Goal: Book appointment/travel/reservation

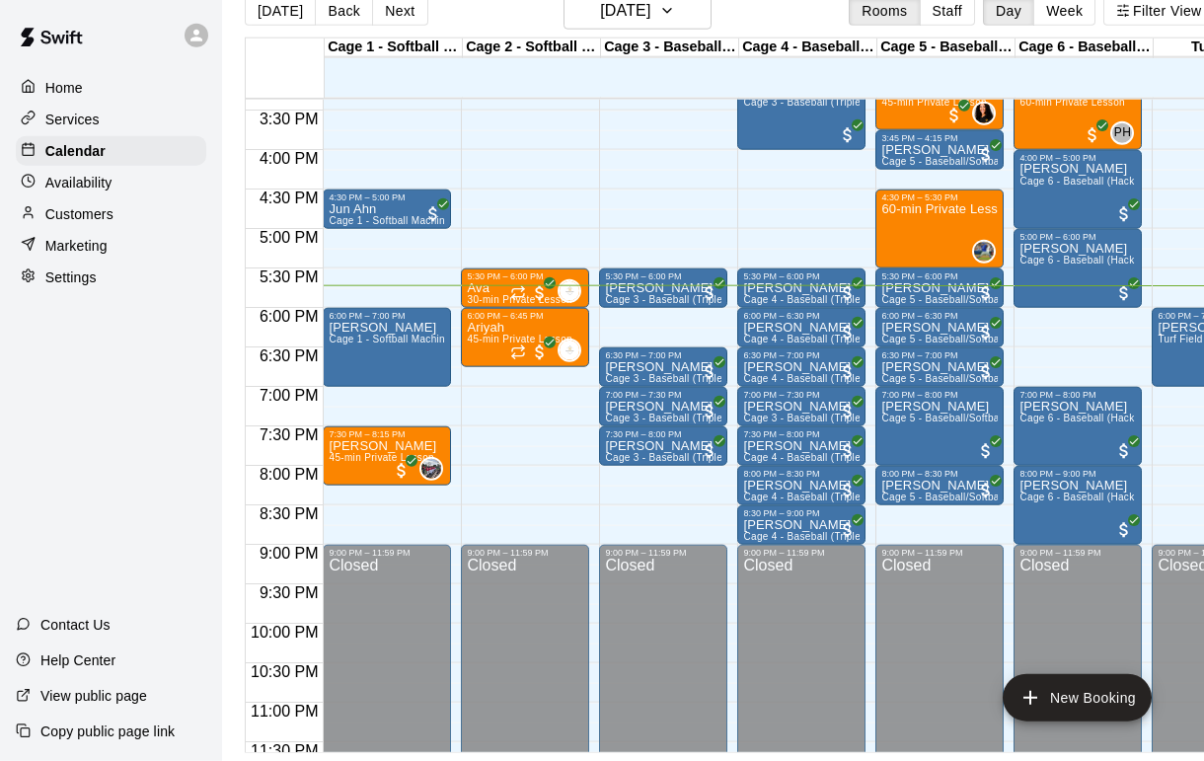
scroll to position [1212, 0]
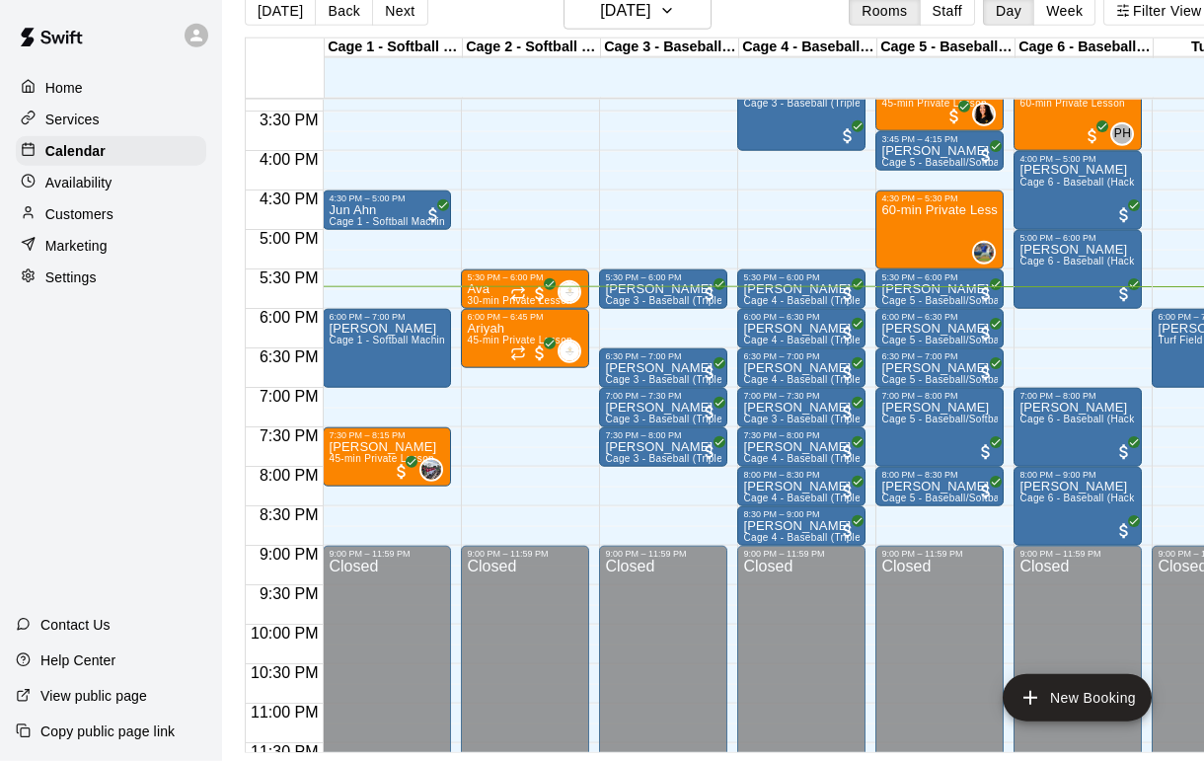
click at [806, 329] on p "[PERSON_NAME]" at bounding box center [801, 329] width 116 height 0
click at [773, 443] on icon "delete" at bounding box center [764, 445] width 24 height 24
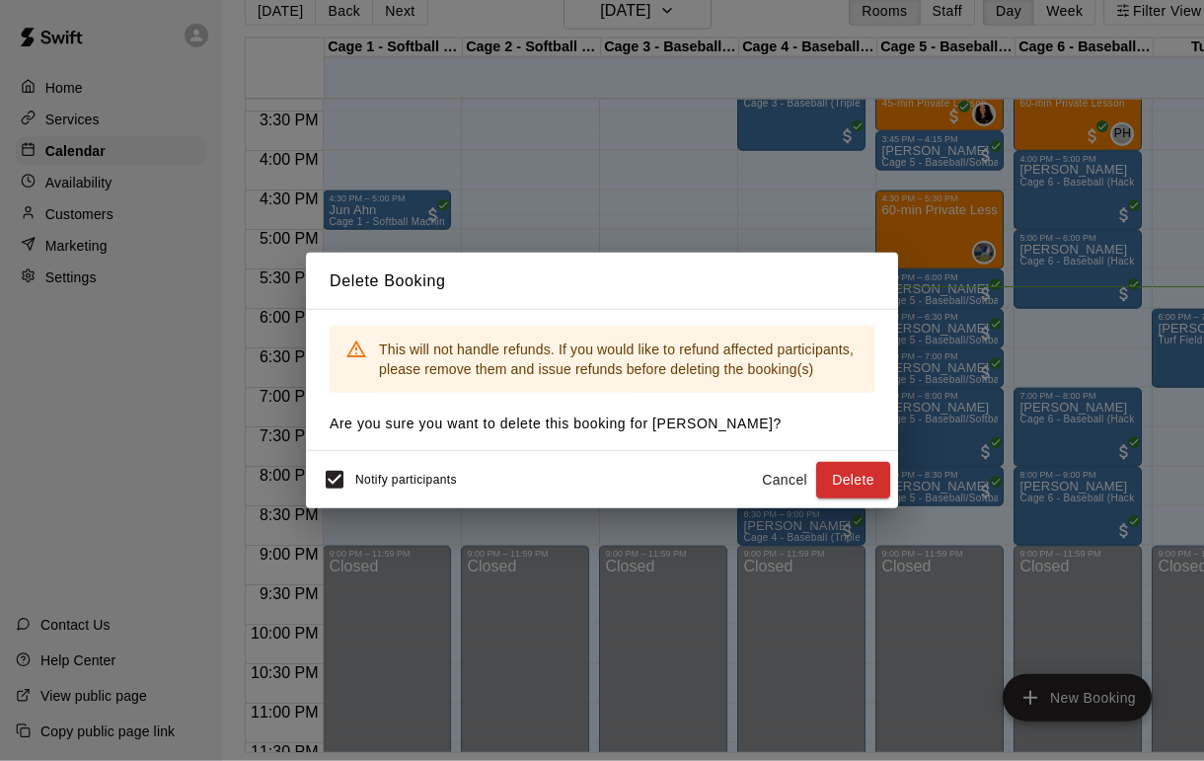
click at [851, 496] on button "Delete" at bounding box center [853, 480] width 74 height 37
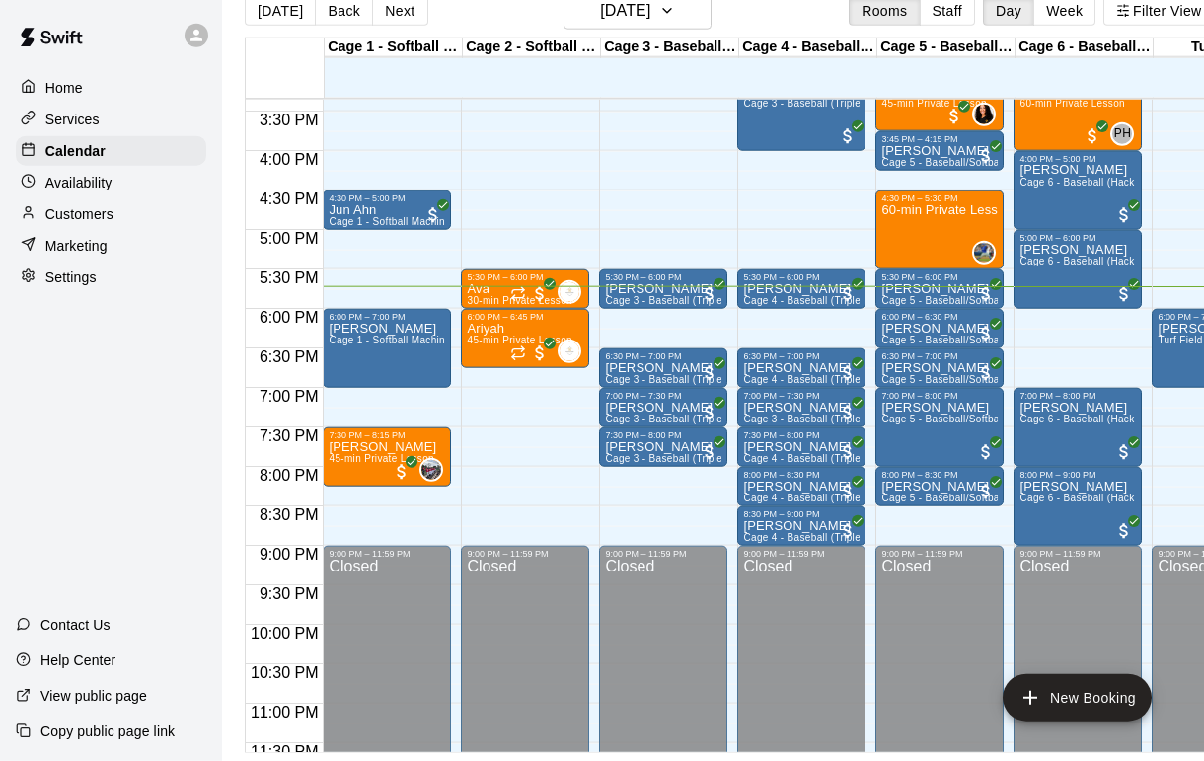
click at [820, 366] on div "[PERSON_NAME] Cage 4 - Baseball (Triple play)" at bounding box center [801, 741] width 116 height 761
click at [760, 477] on icon "delete" at bounding box center [764, 478] width 14 height 18
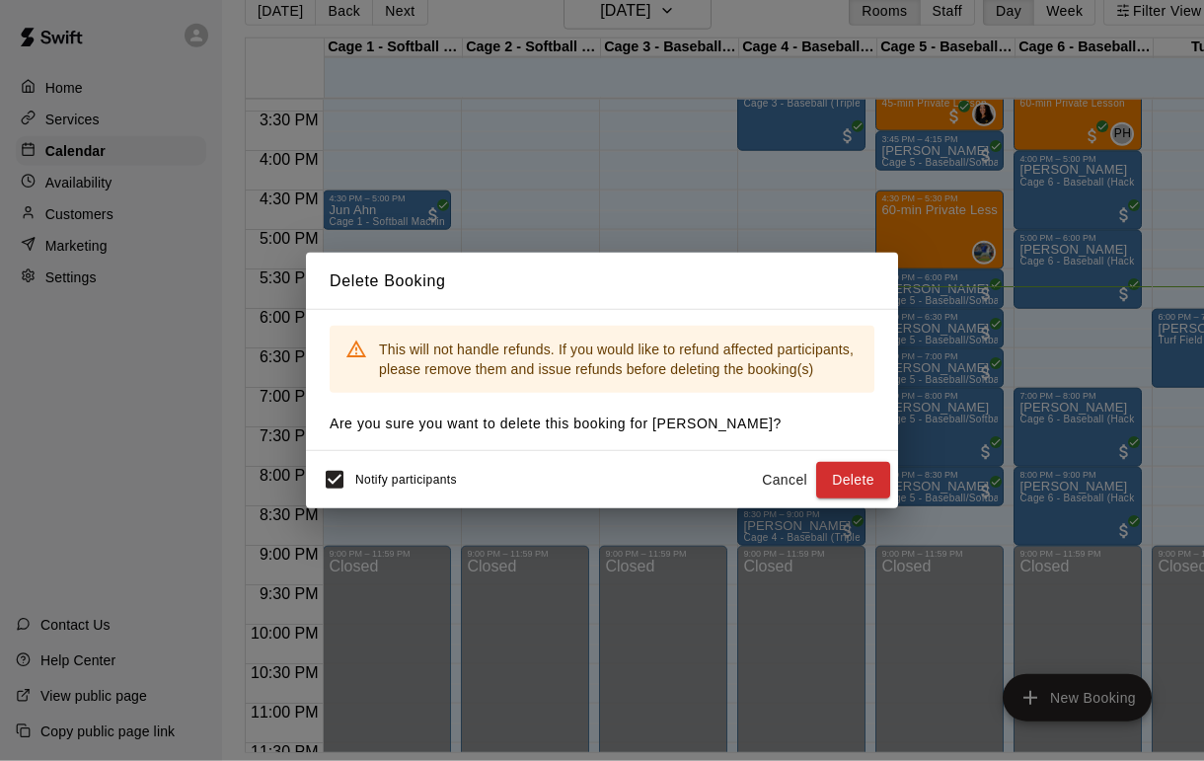
click at [845, 498] on button "Delete" at bounding box center [853, 480] width 74 height 37
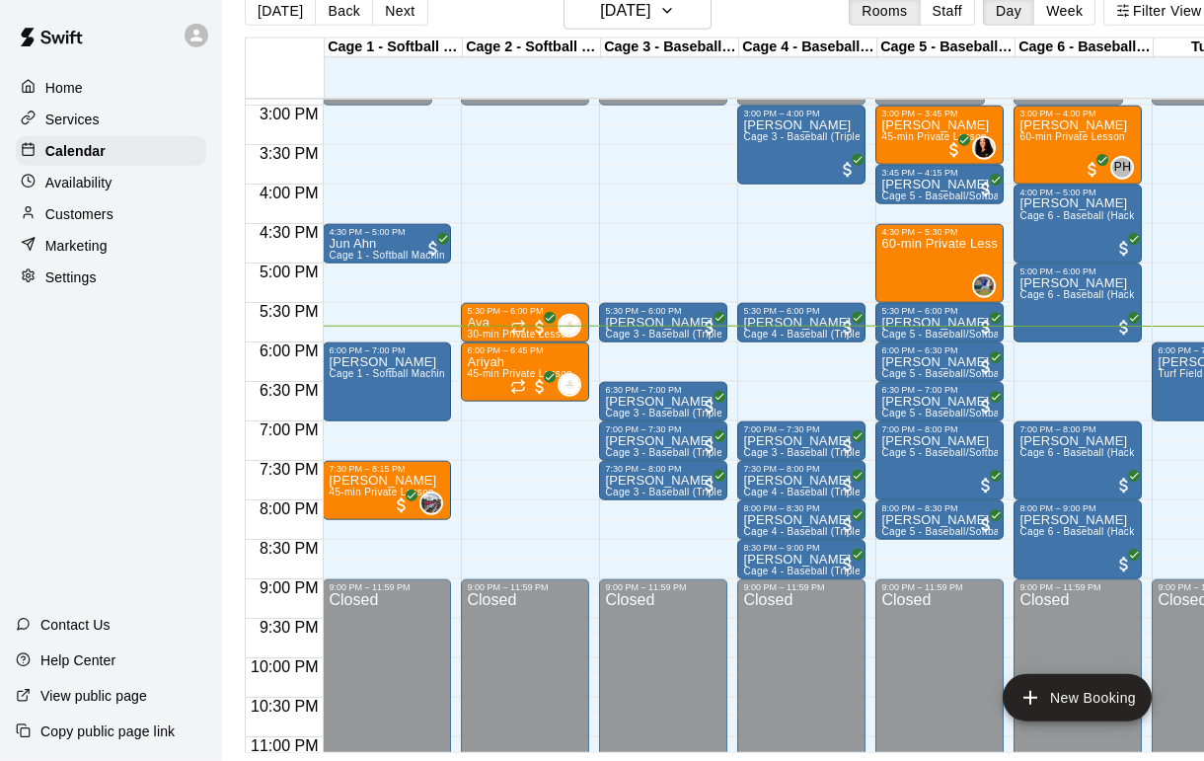
scroll to position [1178, 0]
click at [689, 334] on span "Cage 3 - Baseball (Triple Play)" at bounding box center [677, 334] width 144 height 11
click at [637, 397] on img "edit" at bounding box center [626, 397] width 23 height 23
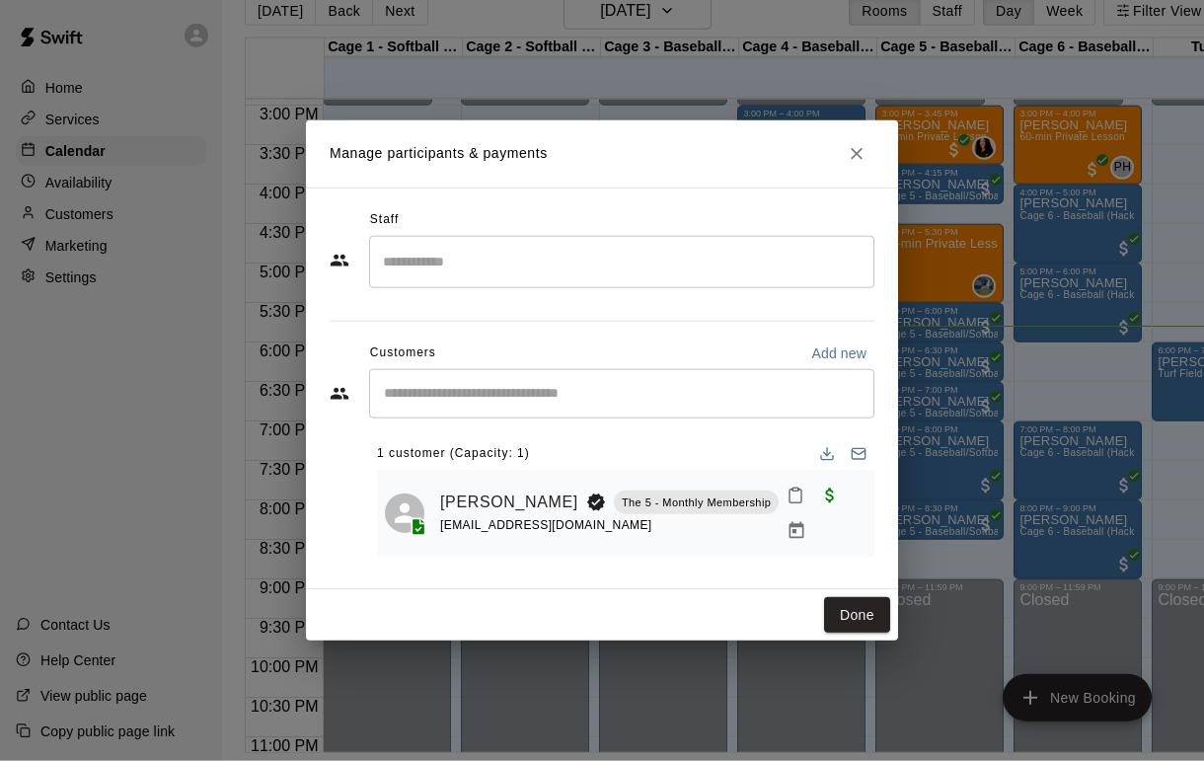
click at [528, 508] on link "[PERSON_NAME]" at bounding box center [509, 503] width 138 height 26
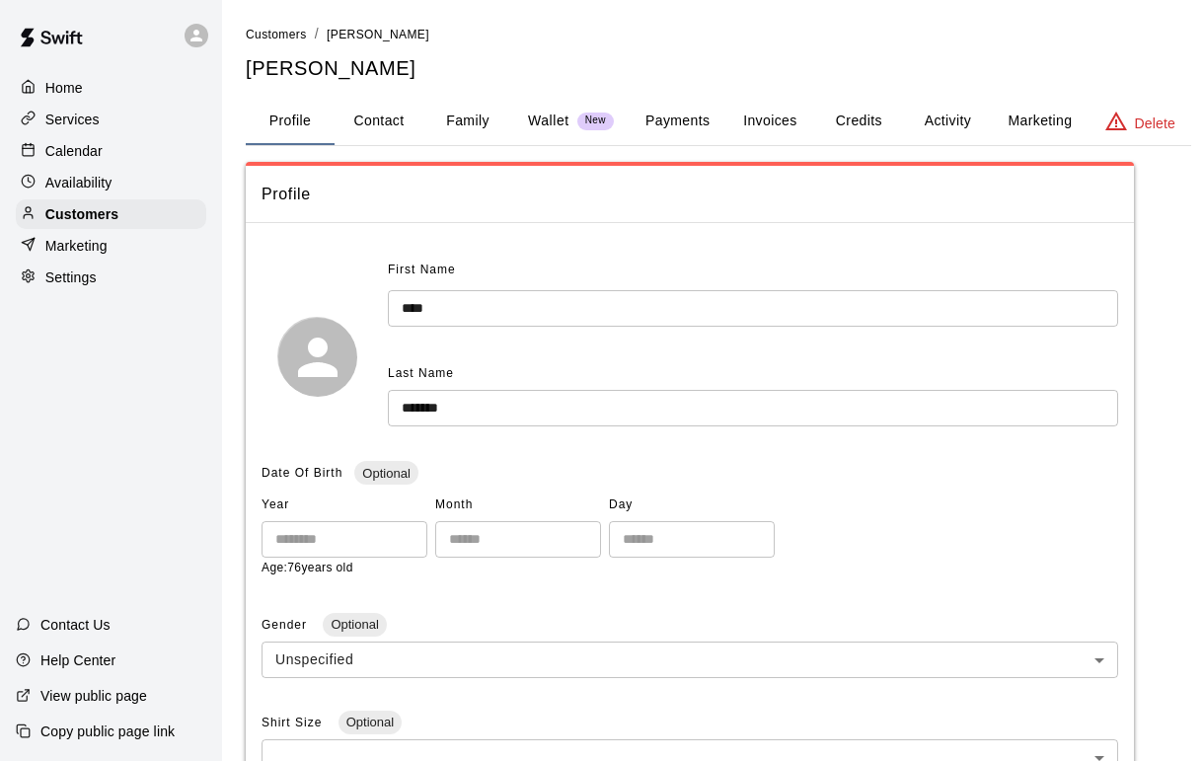
click at [681, 109] on button "Payments" at bounding box center [678, 121] width 96 height 47
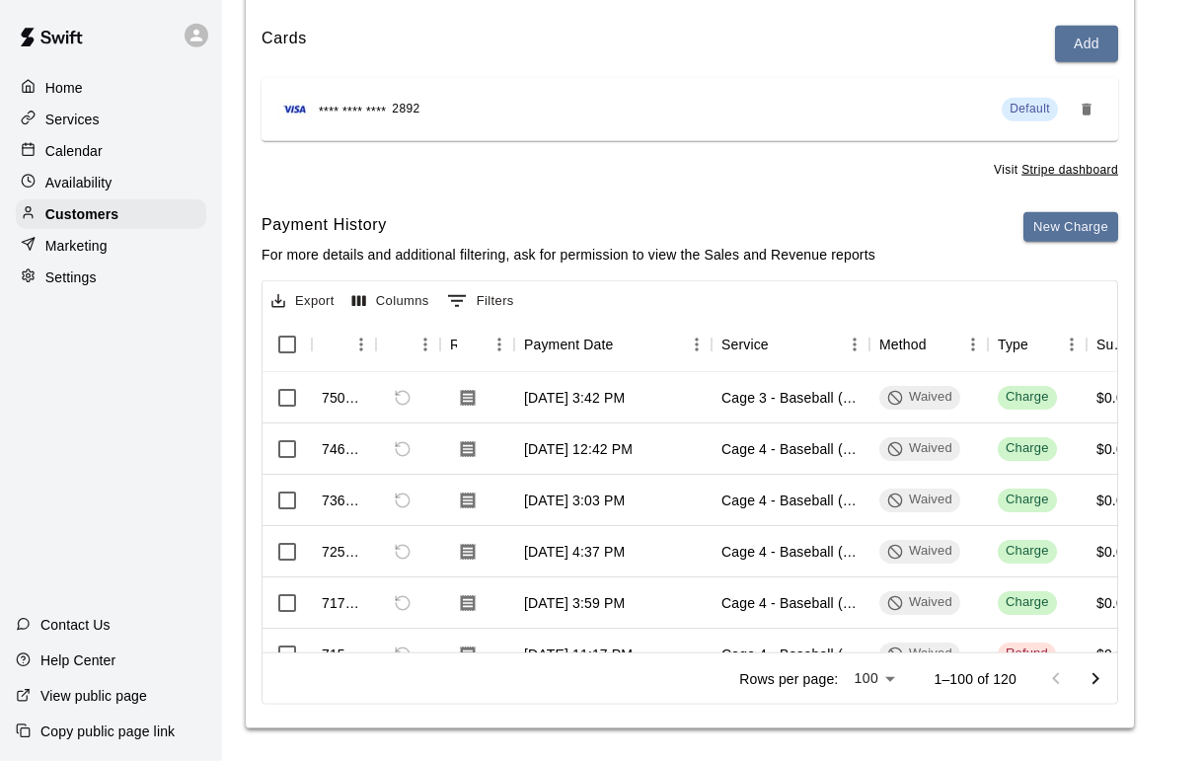
scroll to position [231, 0]
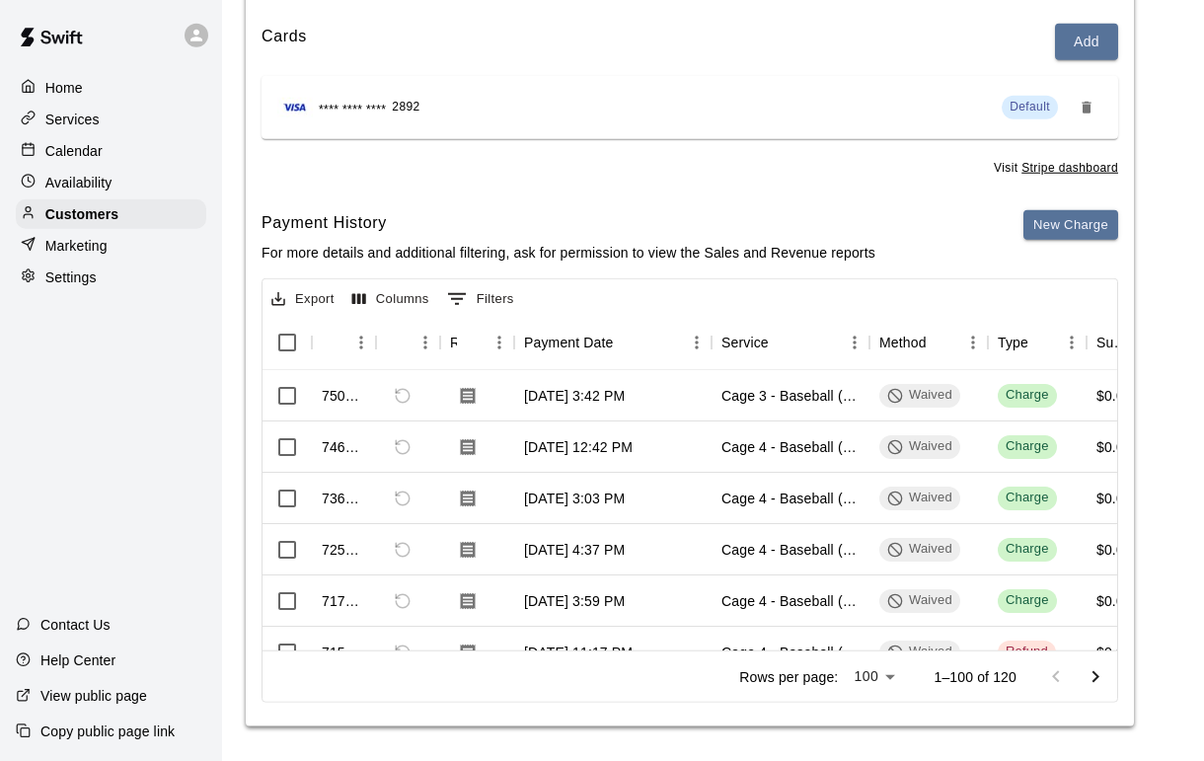
click at [45, 144] on p "Calendar" at bounding box center [73, 151] width 57 height 20
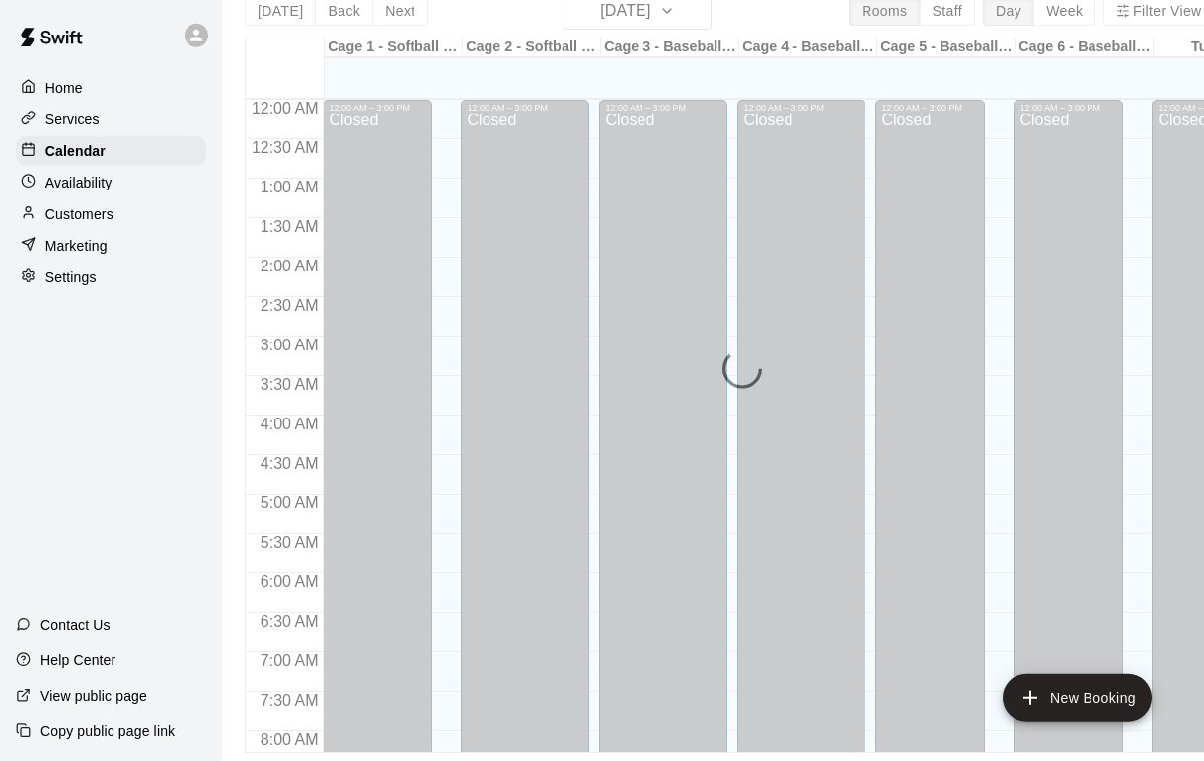
scroll to position [1153, 0]
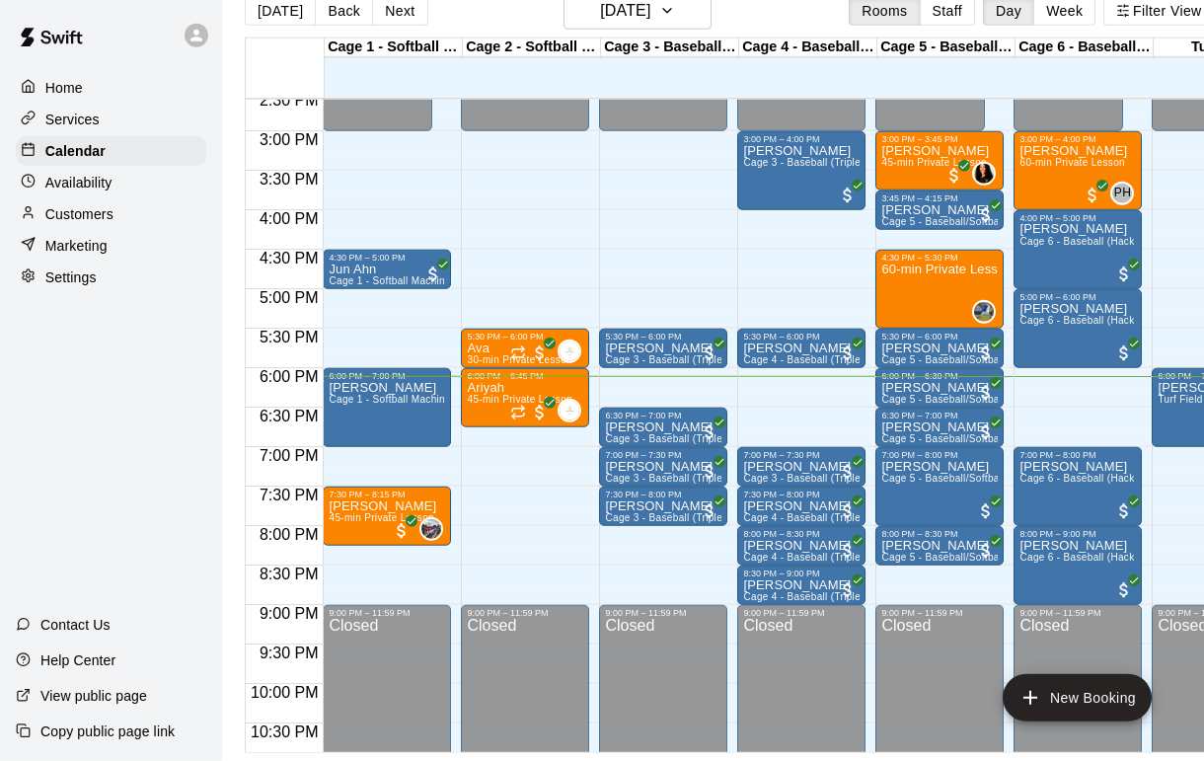
click at [683, 341] on div "[PERSON_NAME] 3 - Baseball (Triple Play)" at bounding box center [663, 721] width 116 height 761
click at [620, 387] on img "edit" at bounding box center [626, 379] width 23 height 23
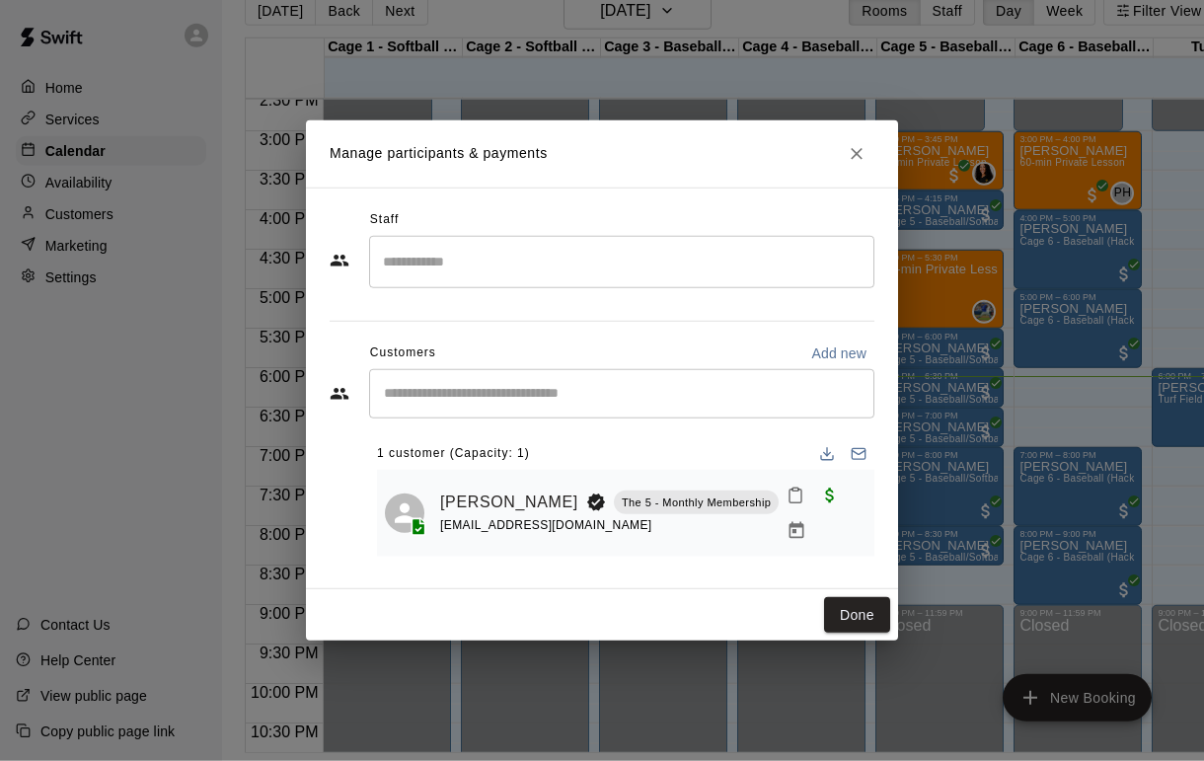
click at [434, 520] on div "[PERSON_NAME] The 5 - Monthly Membership [EMAIL_ADDRESS][DOMAIN_NAME]" at bounding box center [626, 513] width 482 height 71
click at [433, 520] on div "[PERSON_NAME] The 5 - Monthly Membership [EMAIL_ADDRESS][DOMAIN_NAME]" at bounding box center [626, 513] width 482 height 71
click at [470, 490] on link "[PERSON_NAME]" at bounding box center [509, 503] width 138 height 26
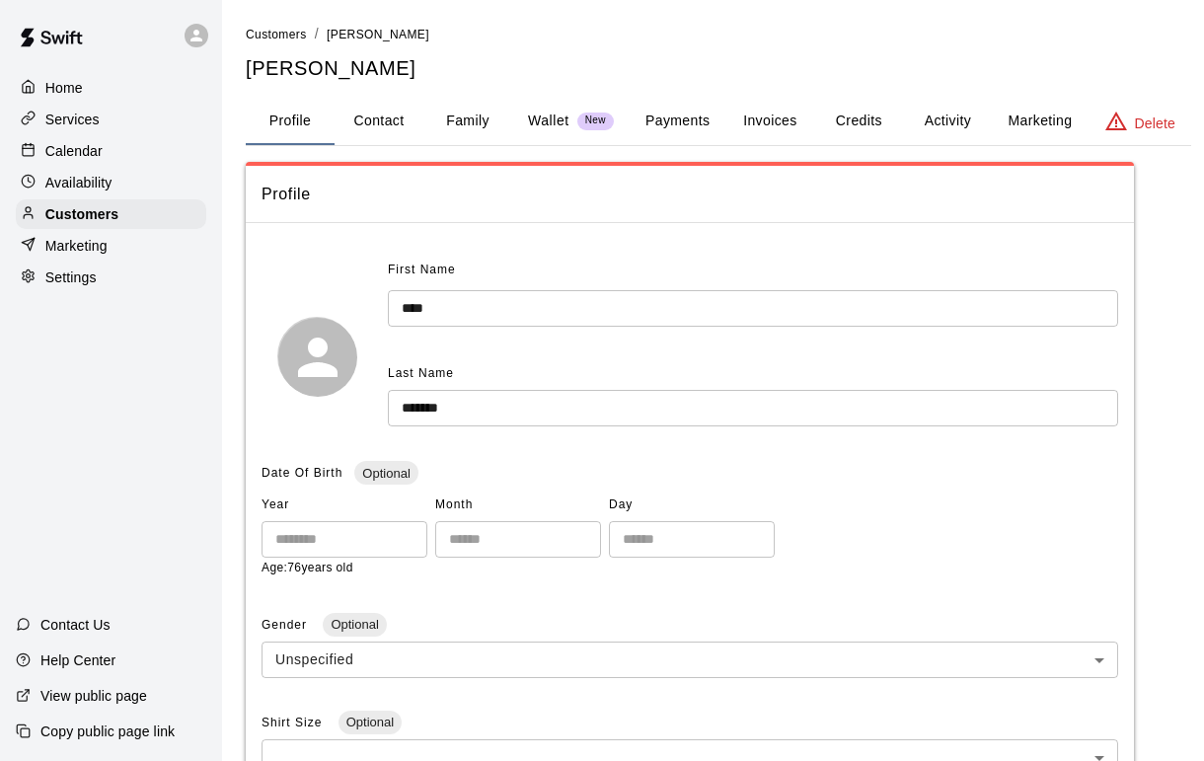
click at [661, 139] on button "Payments" at bounding box center [678, 121] width 96 height 47
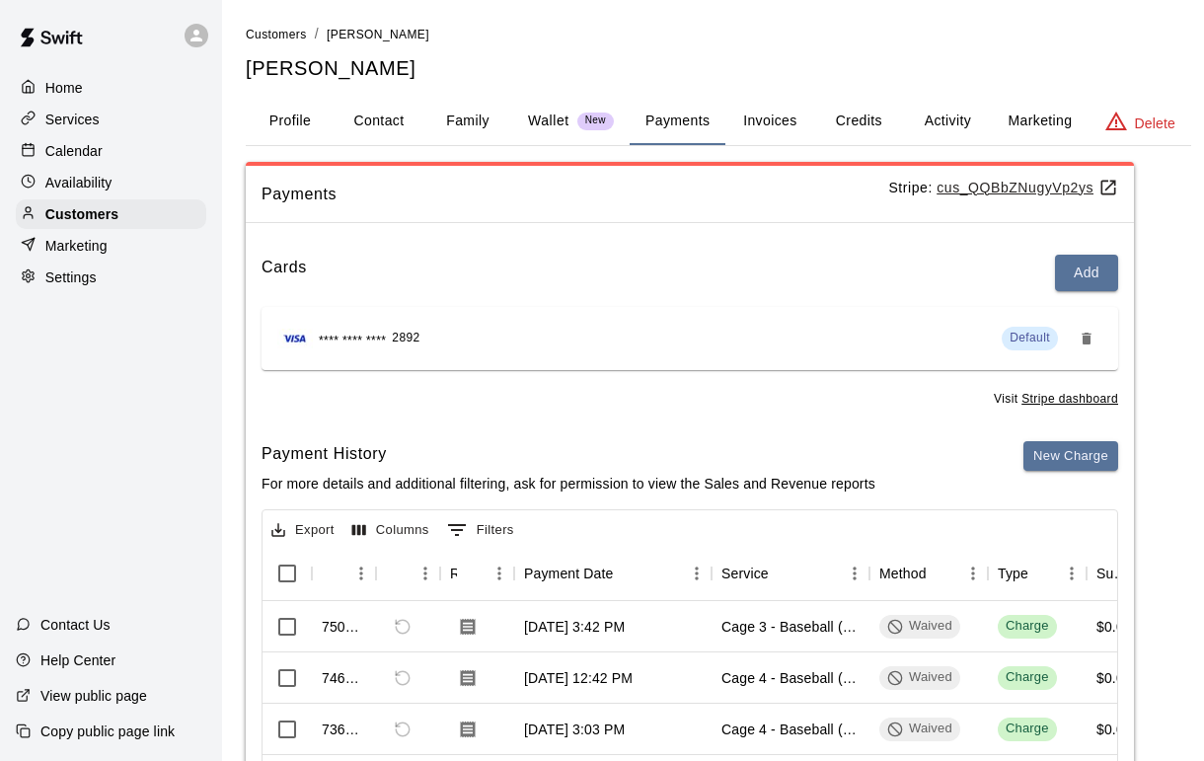
click at [1084, 477] on div "New Charge" at bounding box center [1070, 475] width 95 height 69
click at [1078, 454] on button "New Charge" at bounding box center [1070, 456] width 95 height 31
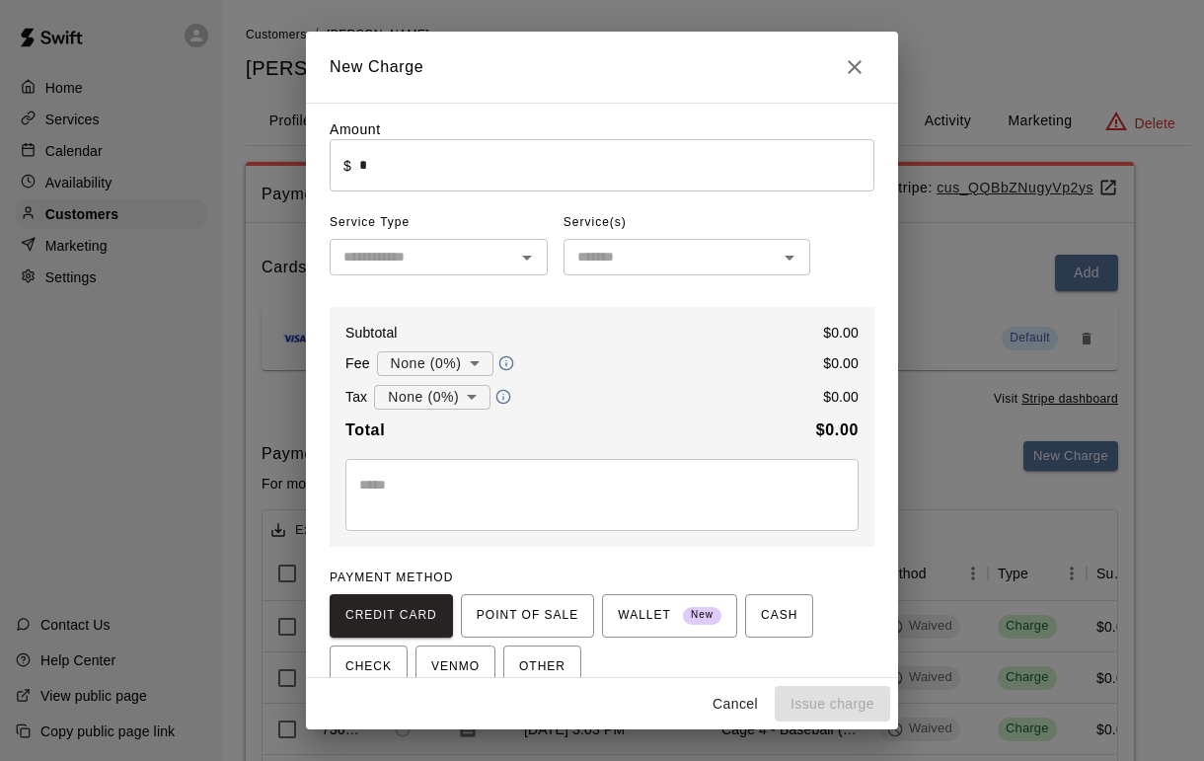
click at [419, 232] on span "Service Type" at bounding box center [439, 223] width 218 height 32
click at [722, 247] on input "text" at bounding box center [670, 257] width 202 height 25
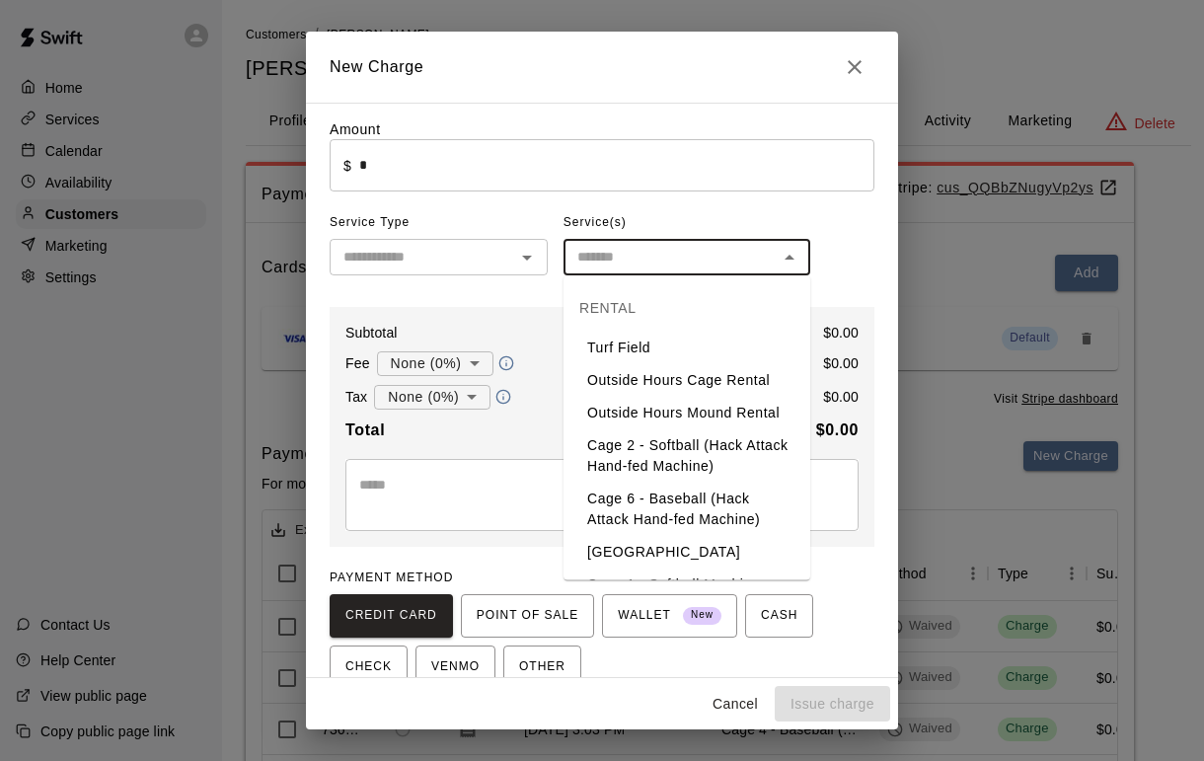
scroll to position [62, 0]
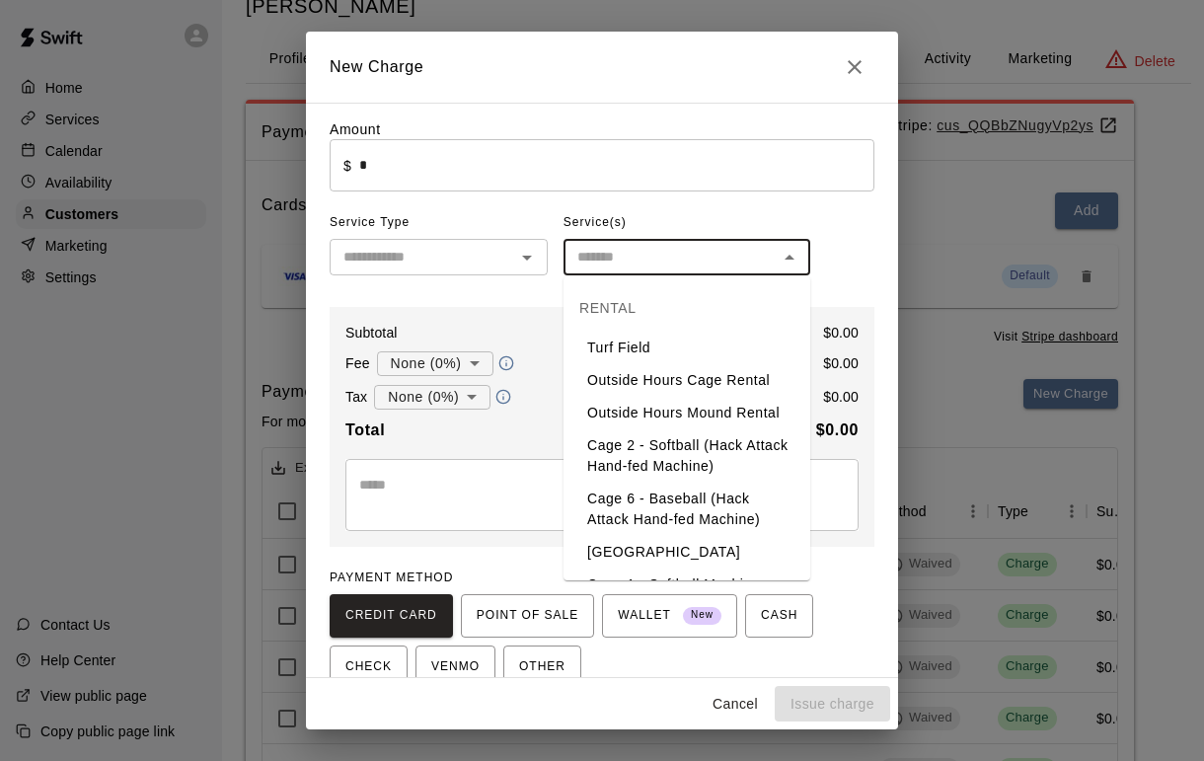
click at [630, 151] on input "*" at bounding box center [616, 165] width 515 height 52
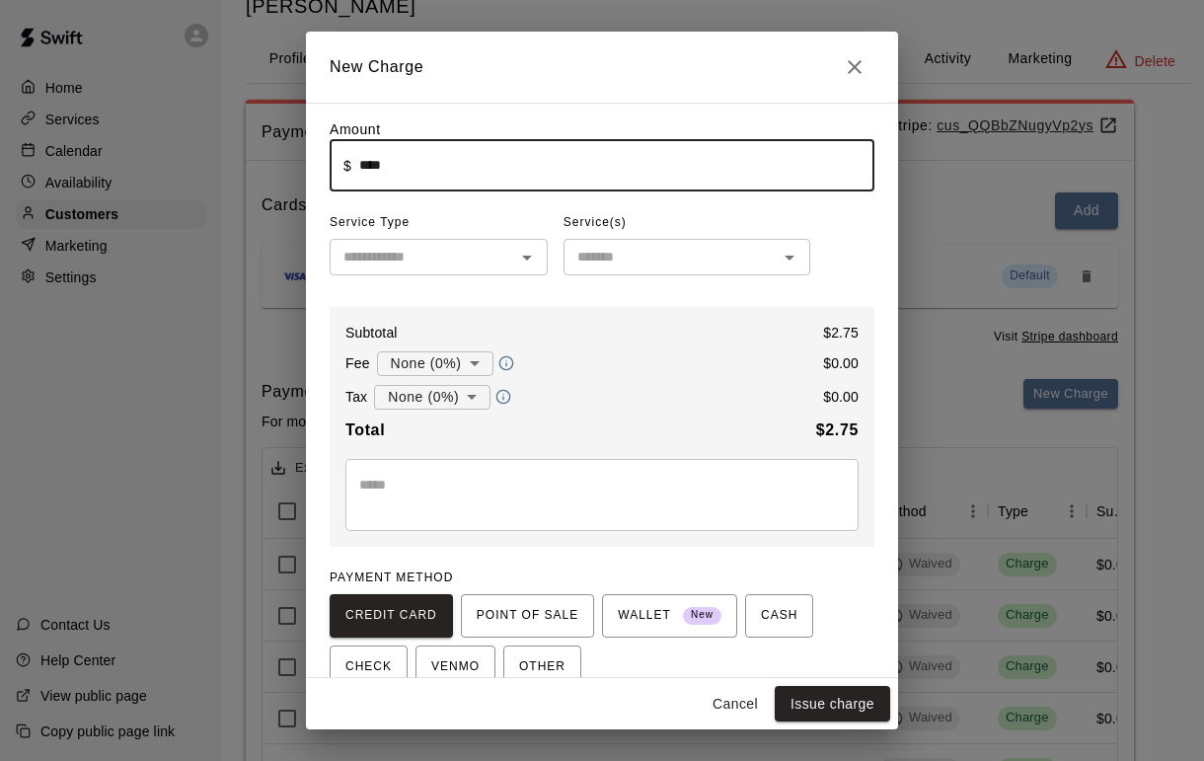
type input "****"
click at [507, 247] on input "text" at bounding box center [423, 257] width 174 height 25
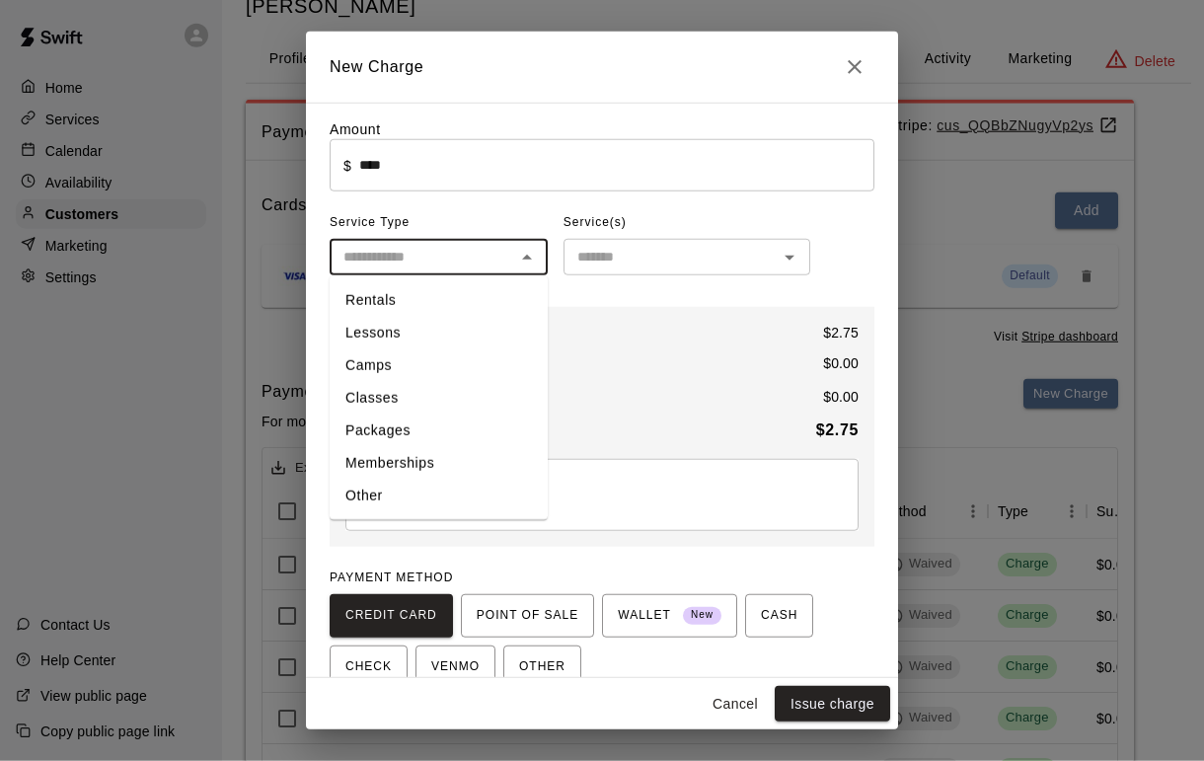
click at [451, 493] on li "Other" at bounding box center [439, 496] width 218 height 33
type input "*****"
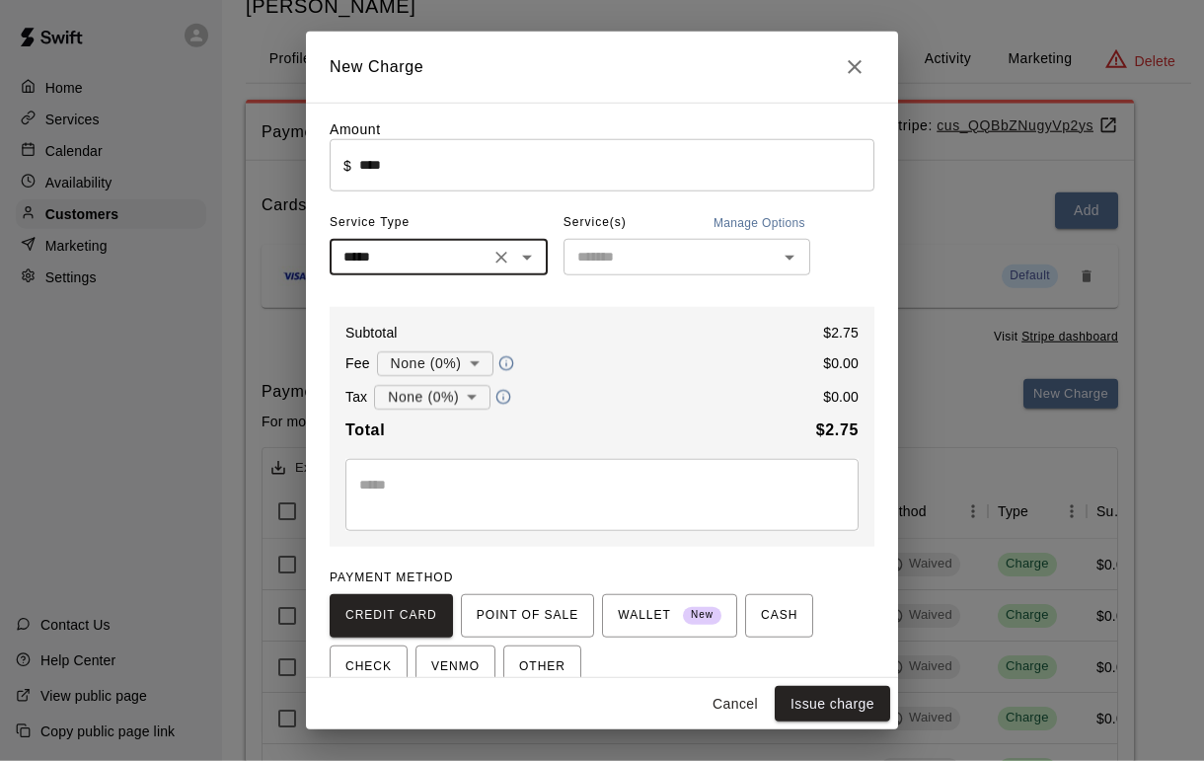
click at [646, 486] on textarea at bounding box center [602, 494] width 486 height 39
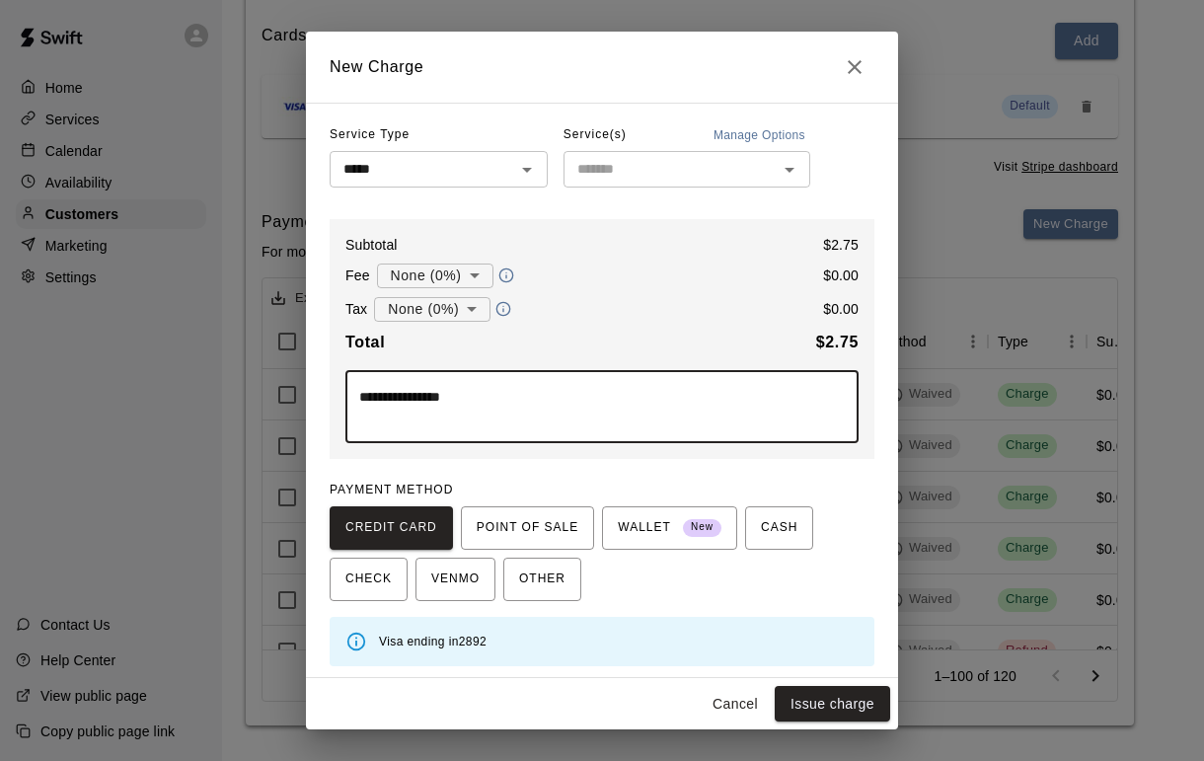
scroll to position [87, 0]
type textarea "**********"
click at [844, 696] on button "Issue charge" at bounding box center [832, 704] width 115 height 37
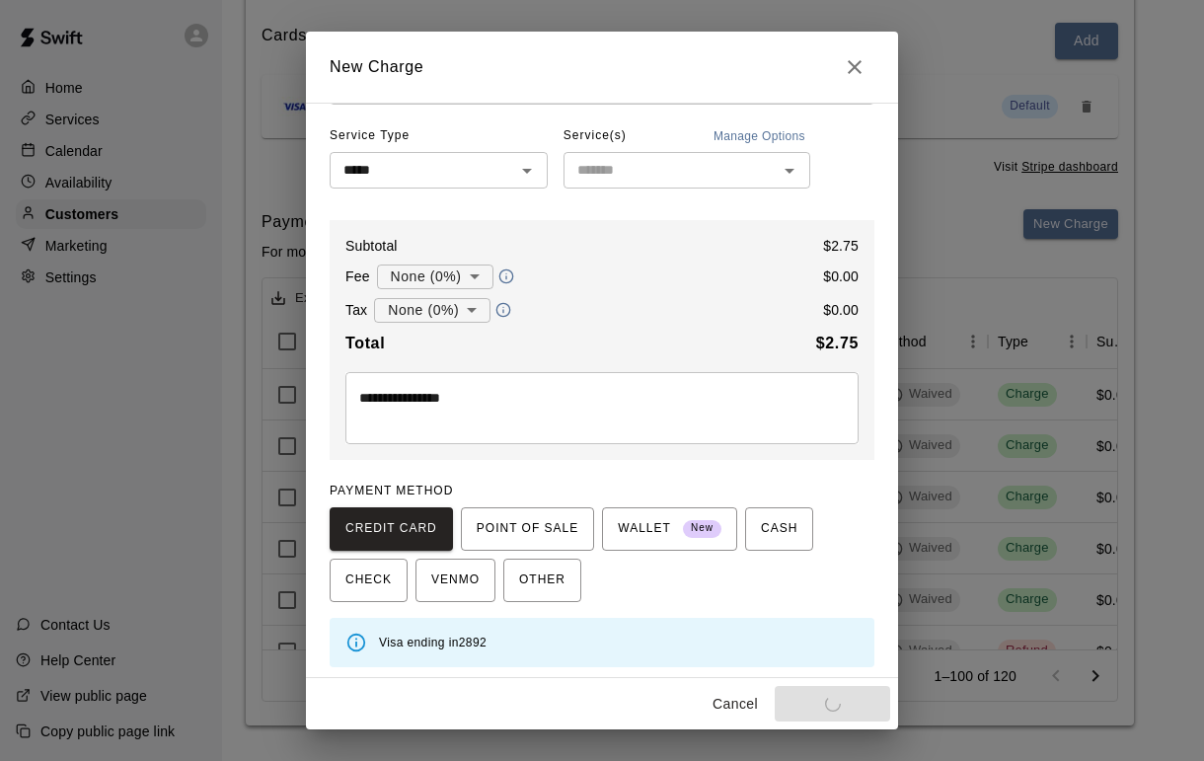
type input "*"
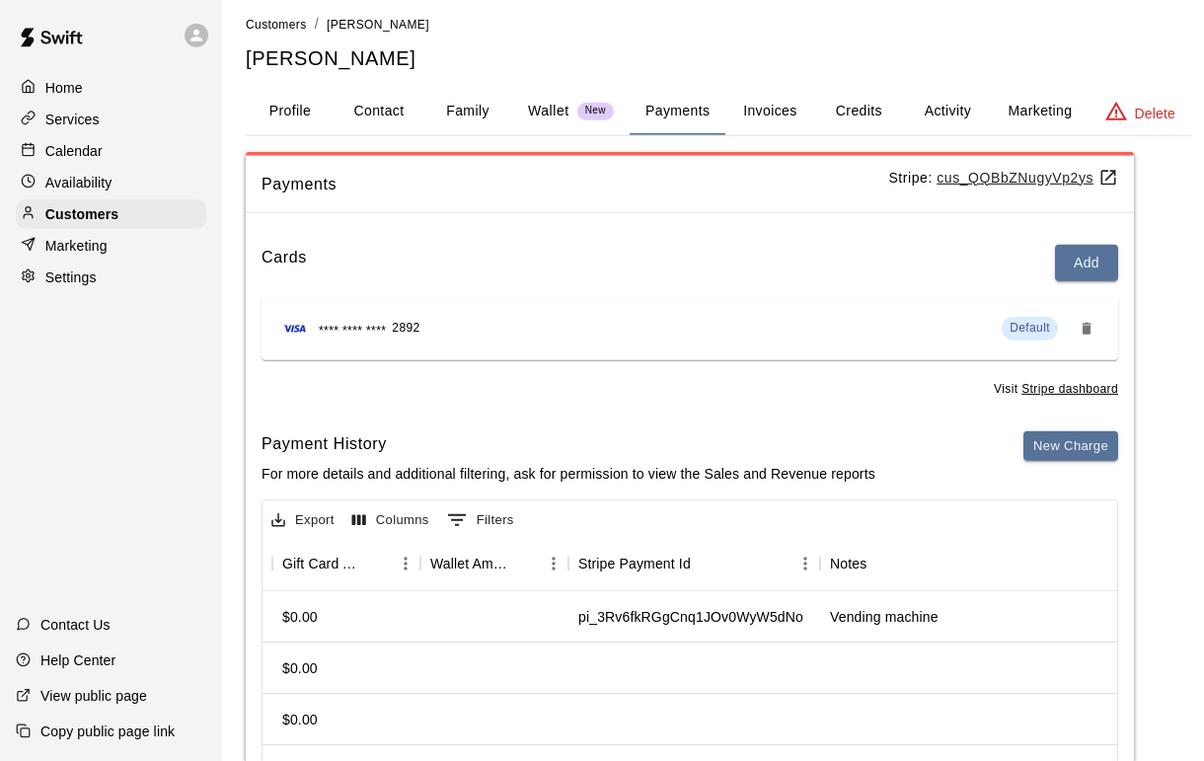
scroll to position [0, 0]
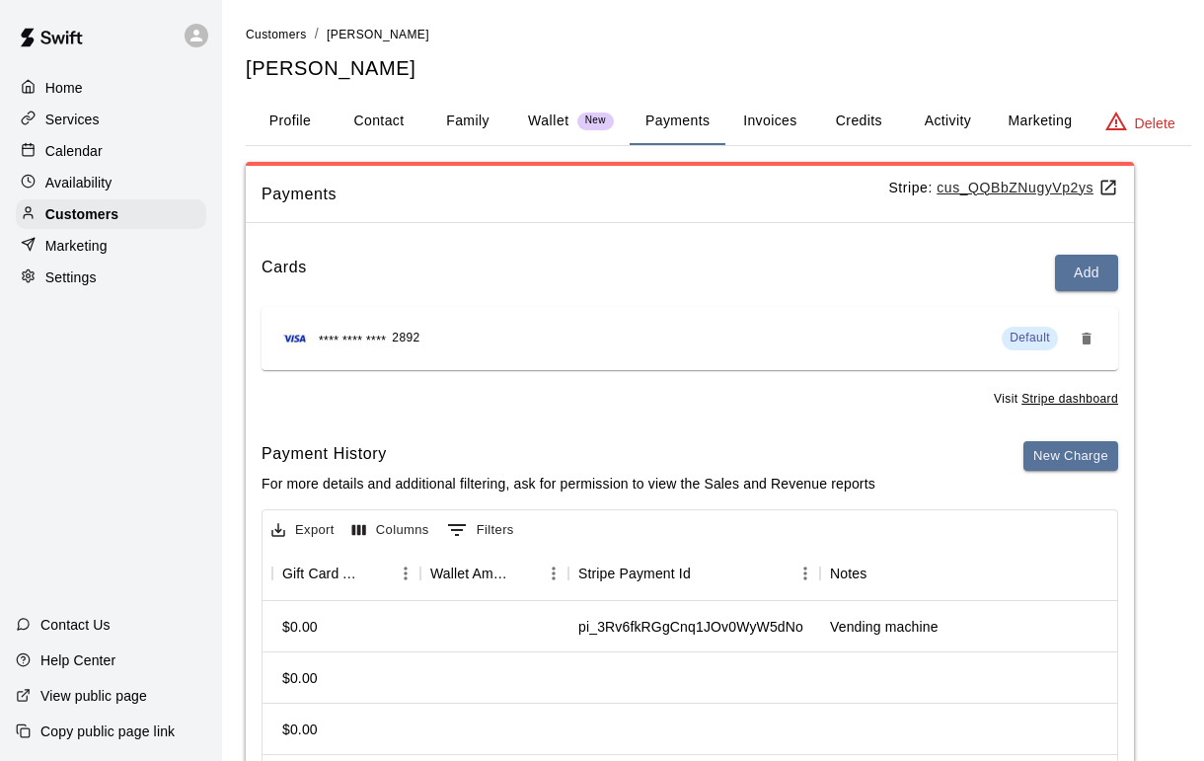
click at [117, 209] on p "Customers" at bounding box center [81, 214] width 73 height 20
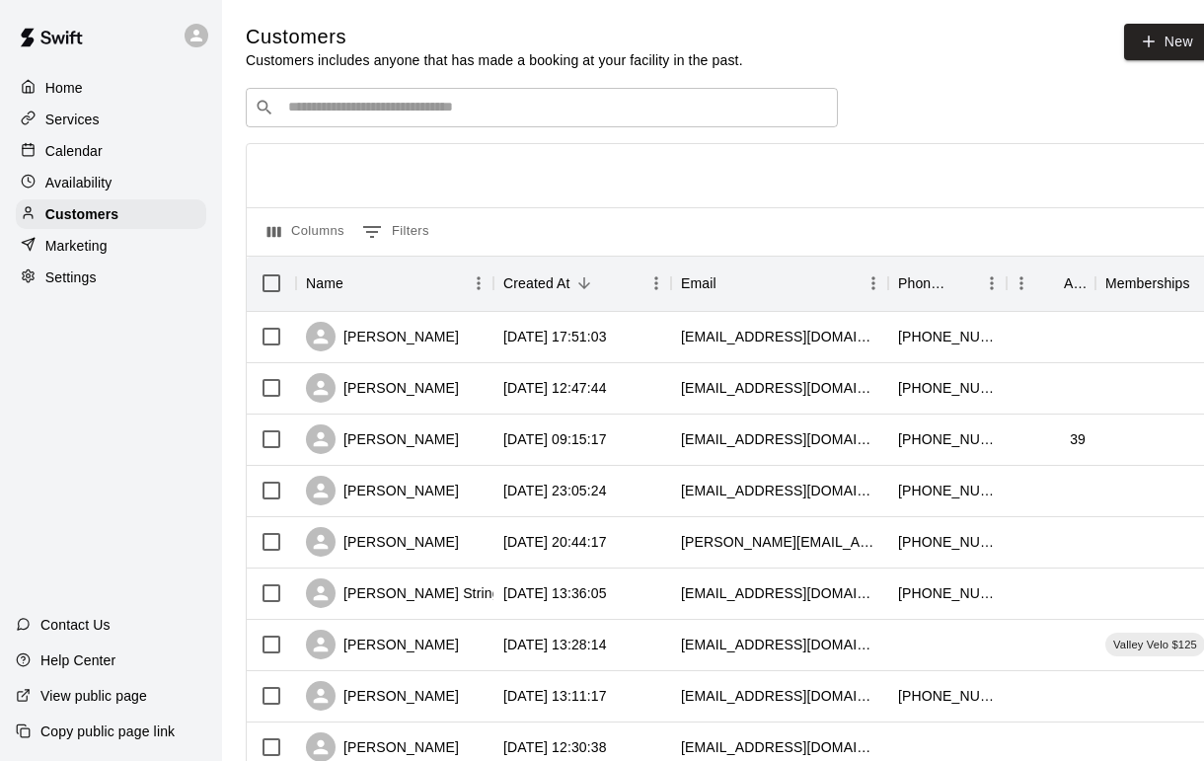
click at [499, 100] on input "Search customers by name or email" at bounding box center [555, 108] width 547 height 20
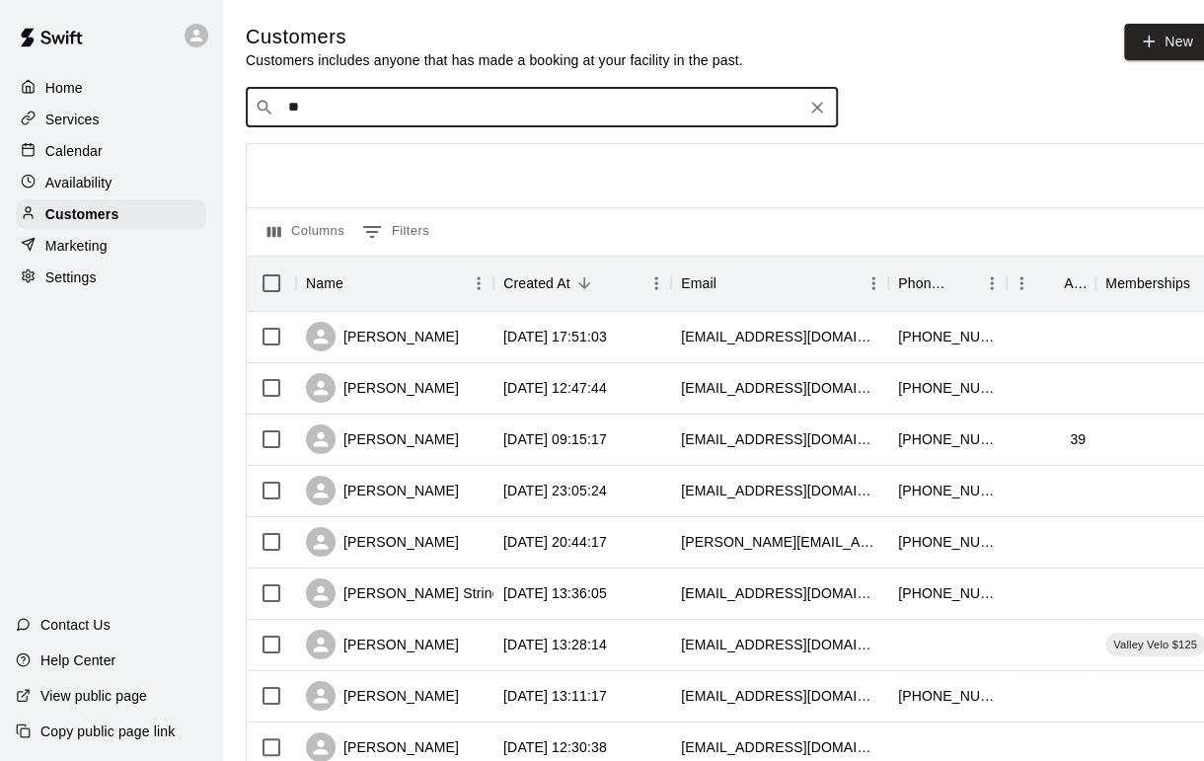
type input "***"
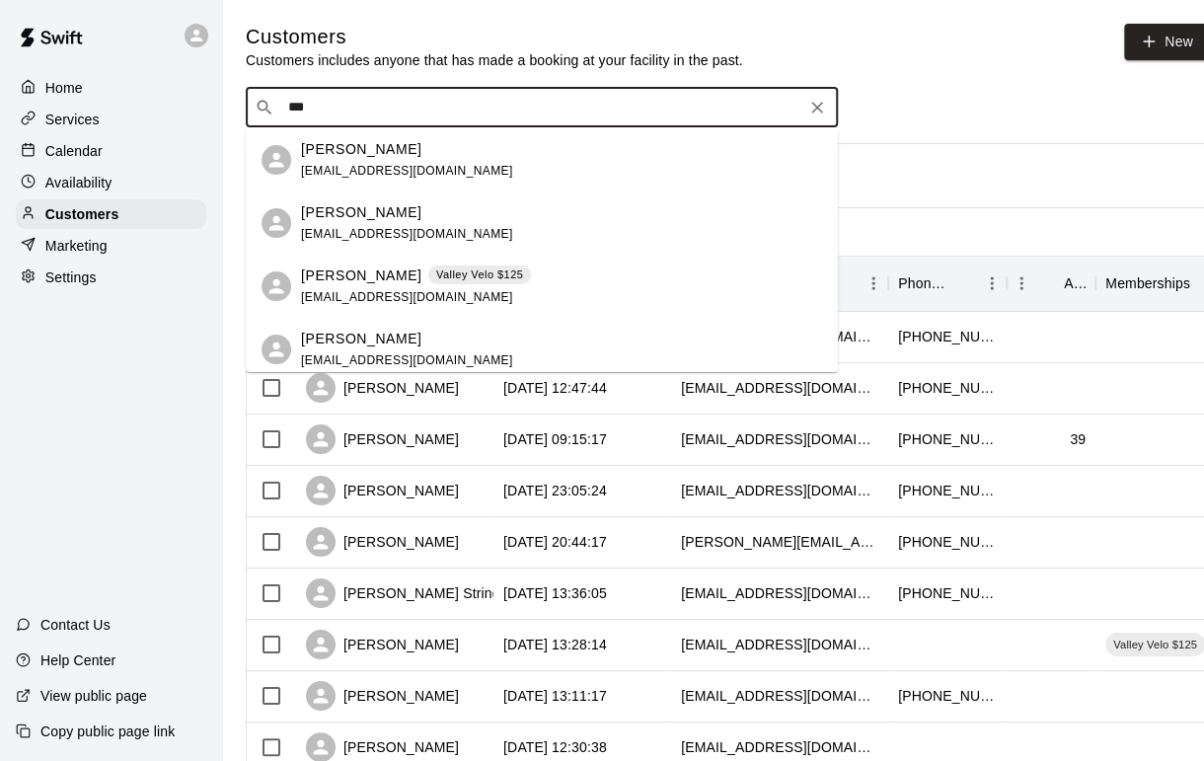
click at [506, 283] on div "[PERSON_NAME] Valley Velo $125 [EMAIL_ADDRESS][DOMAIN_NAME]" at bounding box center [561, 286] width 521 height 42
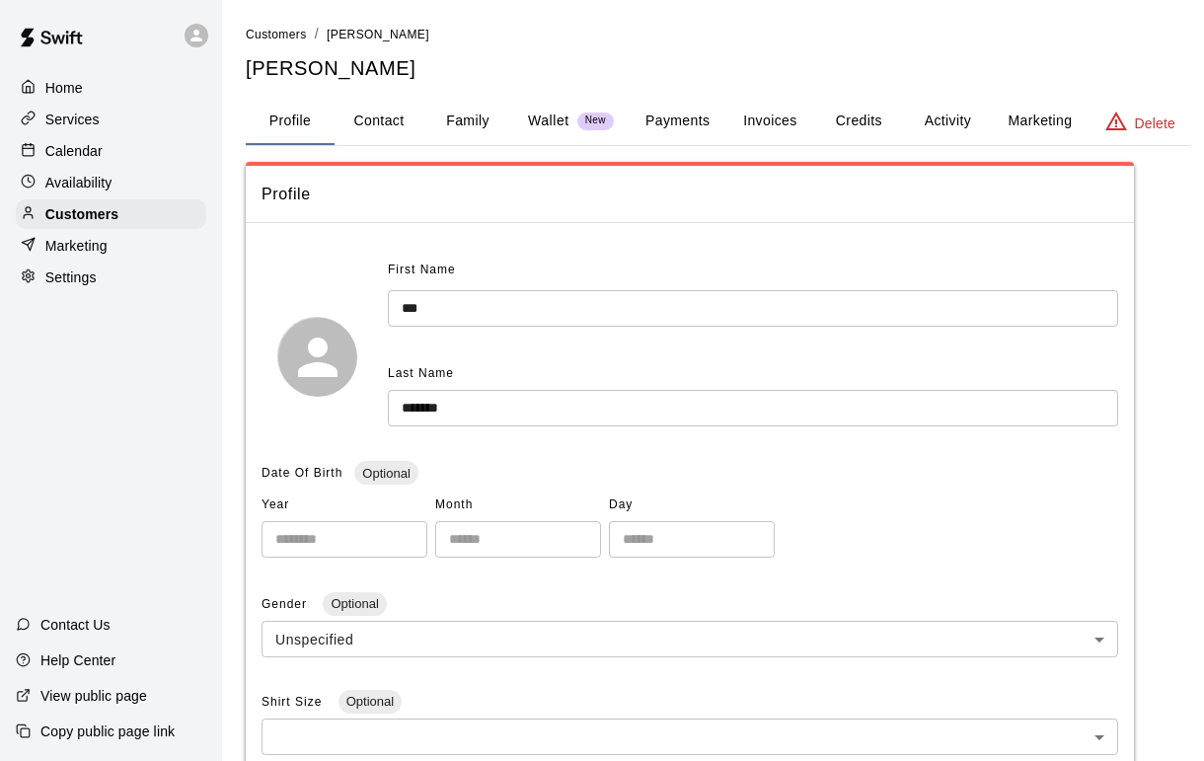
click at [684, 110] on button "Payments" at bounding box center [678, 121] width 96 height 47
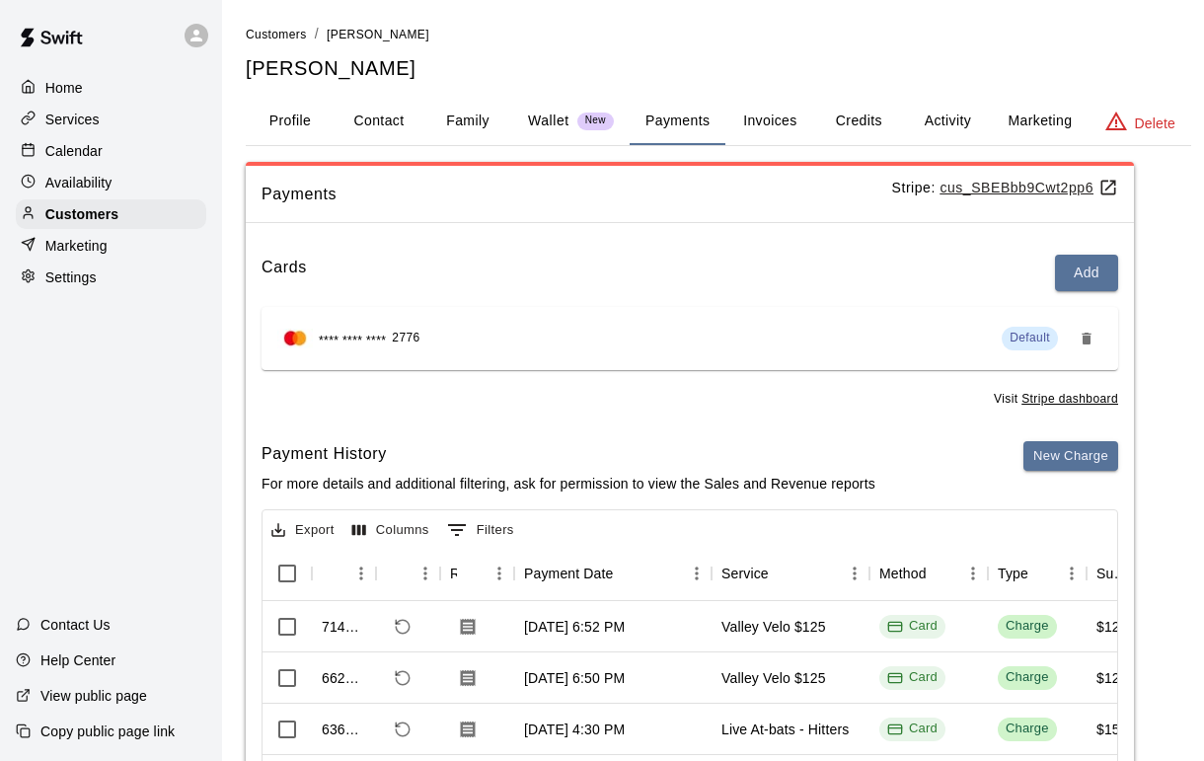
click at [1075, 447] on button "New Charge" at bounding box center [1070, 456] width 95 height 31
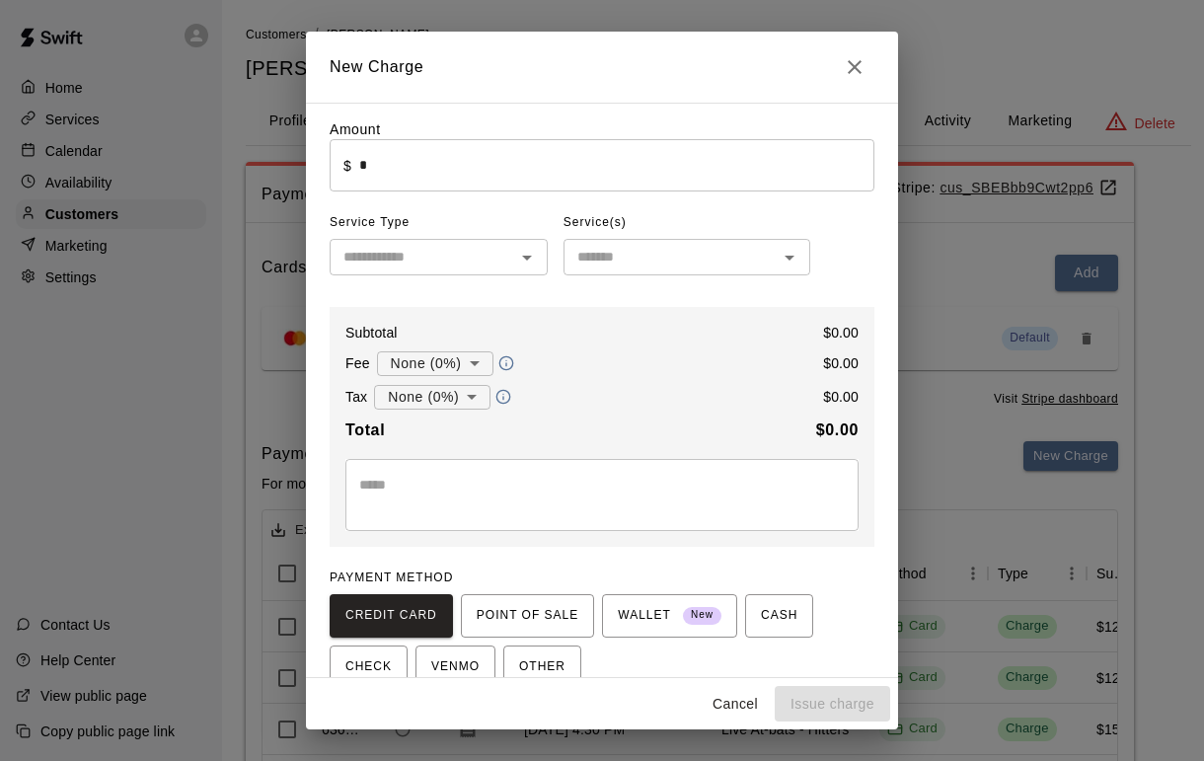
click at [501, 178] on input "*" at bounding box center [616, 165] width 515 height 52
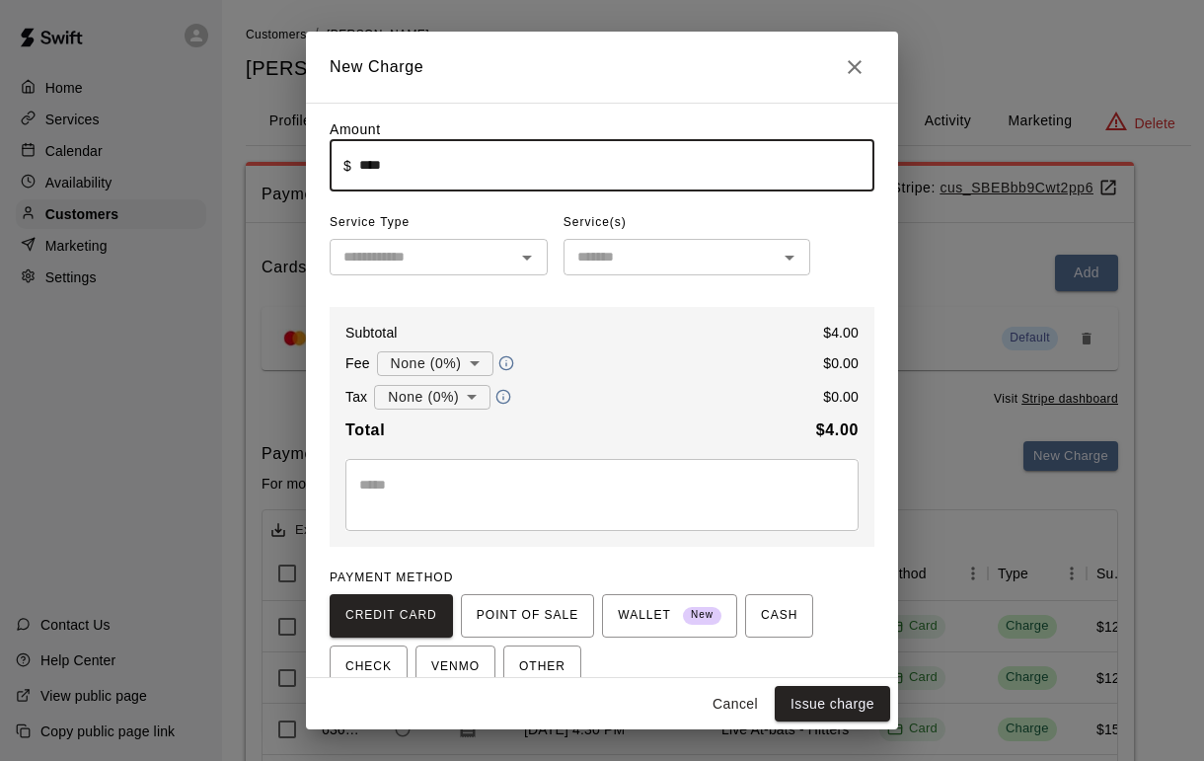
click at [822, 701] on button "Issue charge" at bounding box center [832, 704] width 115 height 37
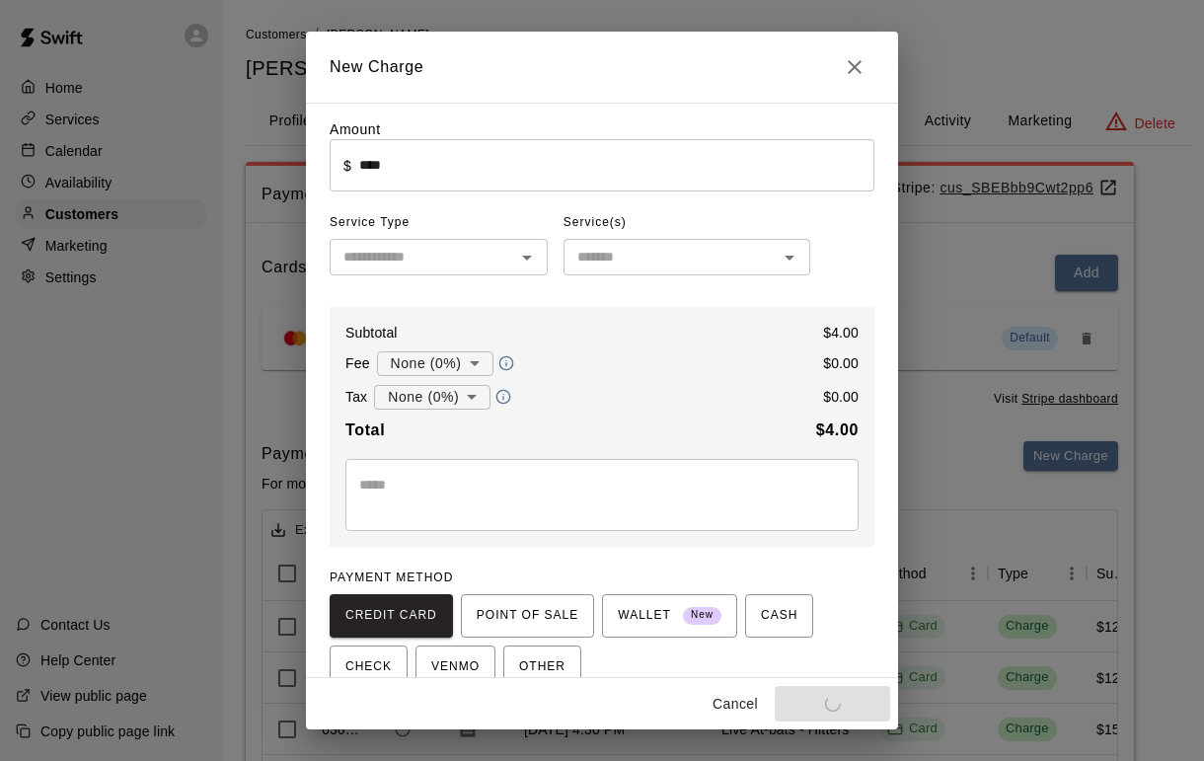
type input "*"
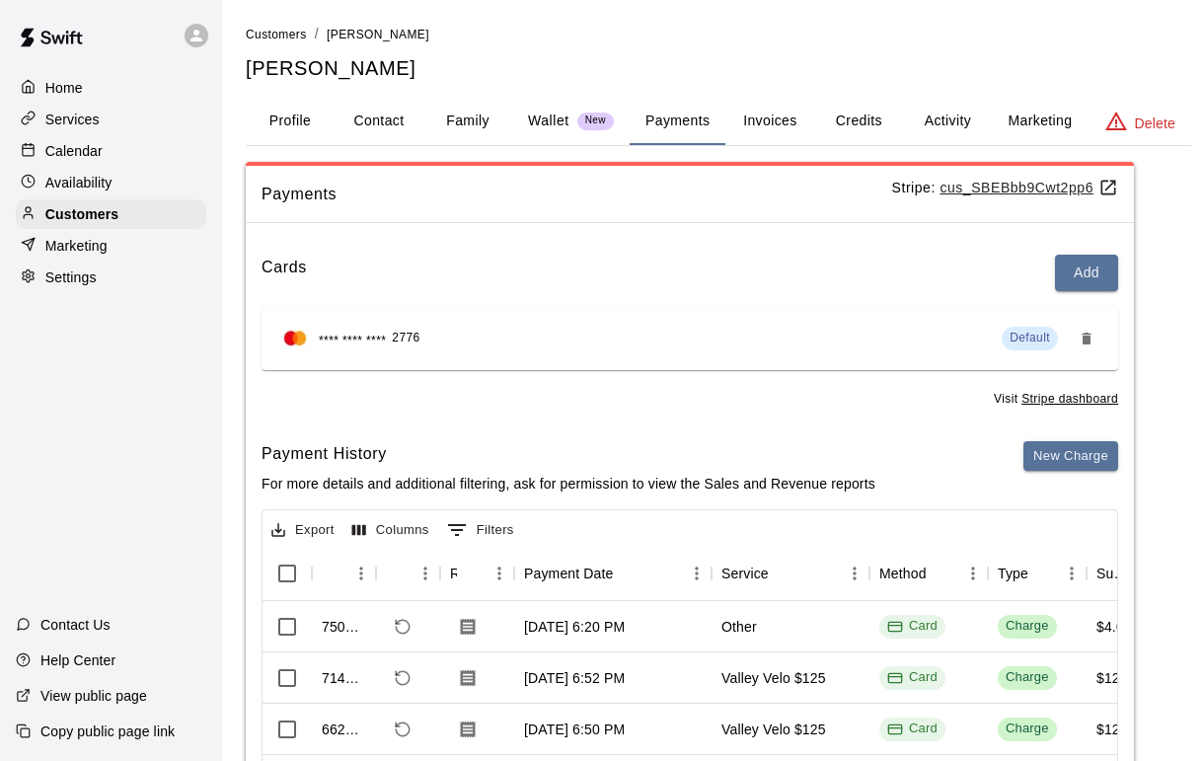
click at [74, 157] on p "Calendar" at bounding box center [73, 151] width 57 height 20
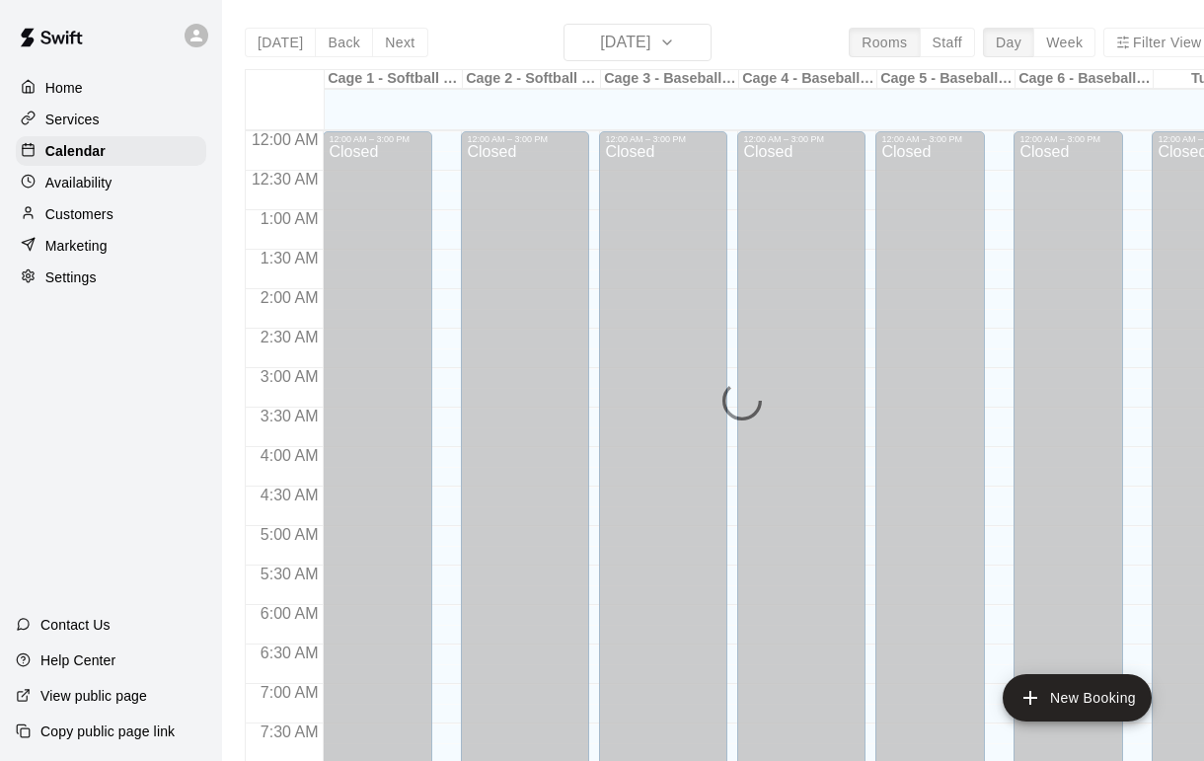
scroll to position [1153, 0]
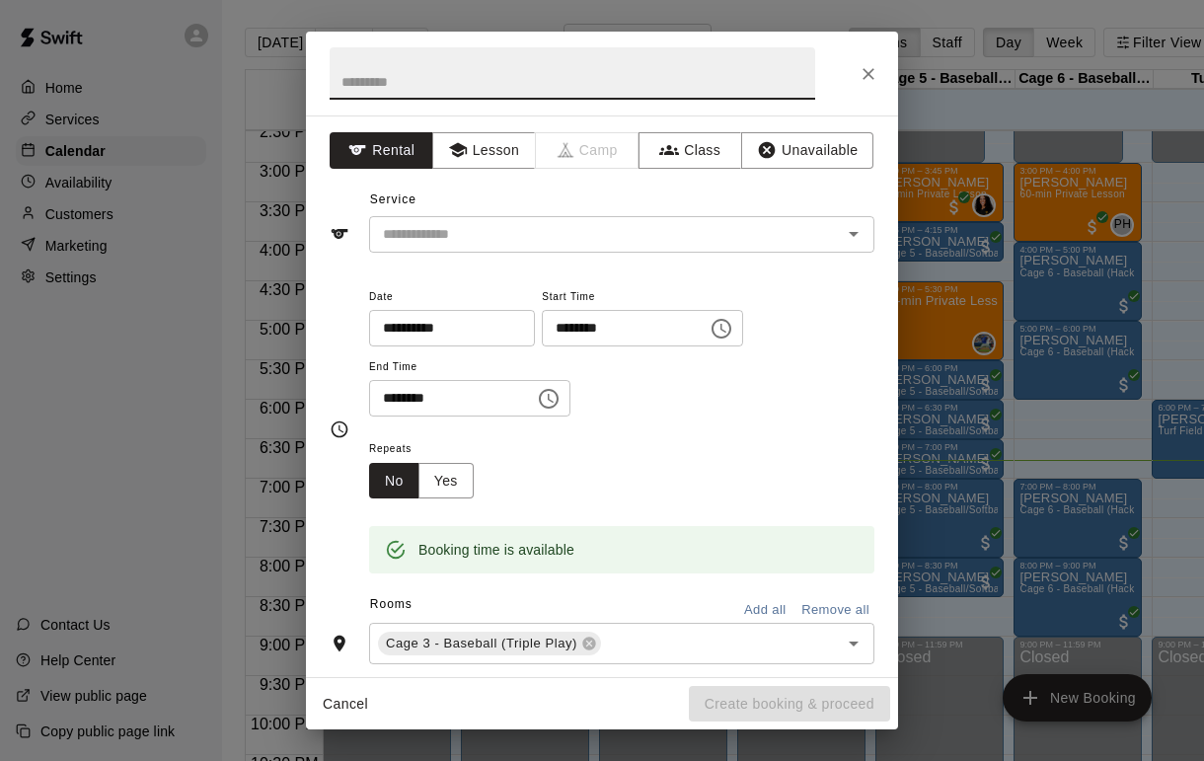
click at [845, 236] on icon "Open" at bounding box center [854, 234] width 24 height 24
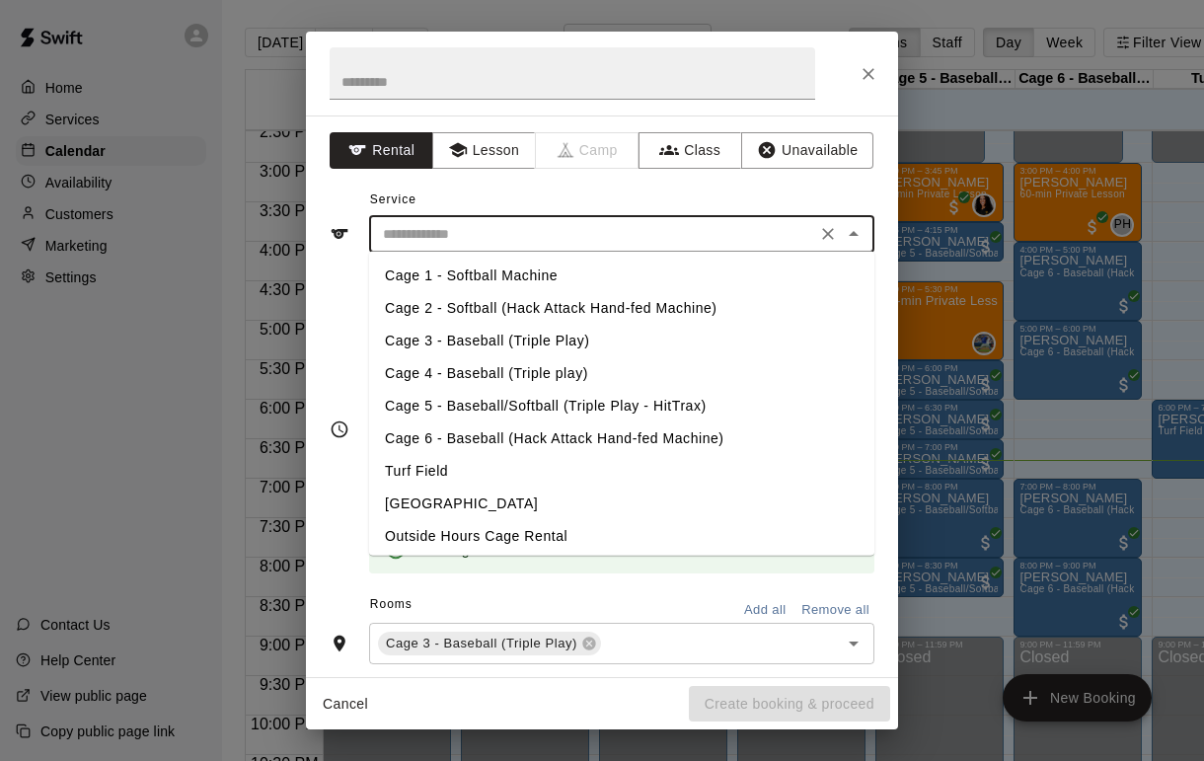
click at [743, 340] on li "Cage 3 - Baseball (Triple Play)" at bounding box center [621, 341] width 505 height 33
type input "**********"
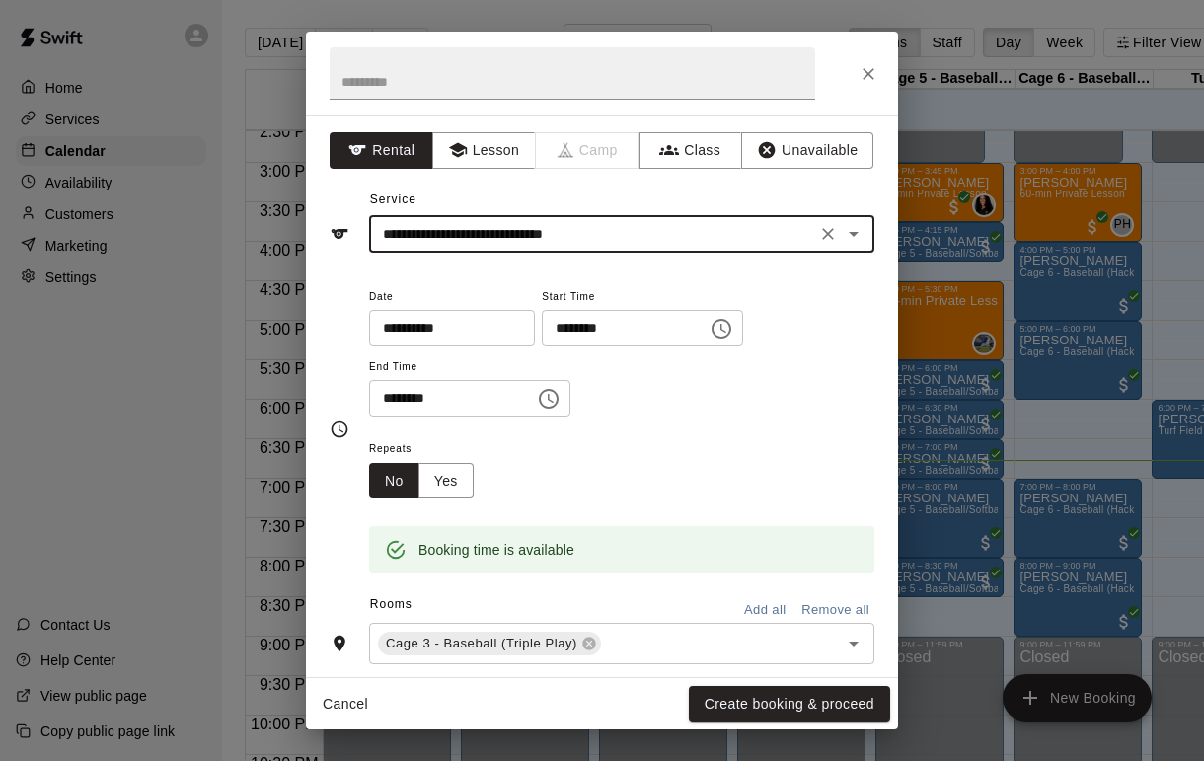
click at [799, 701] on button "Create booking & proceed" at bounding box center [789, 704] width 201 height 37
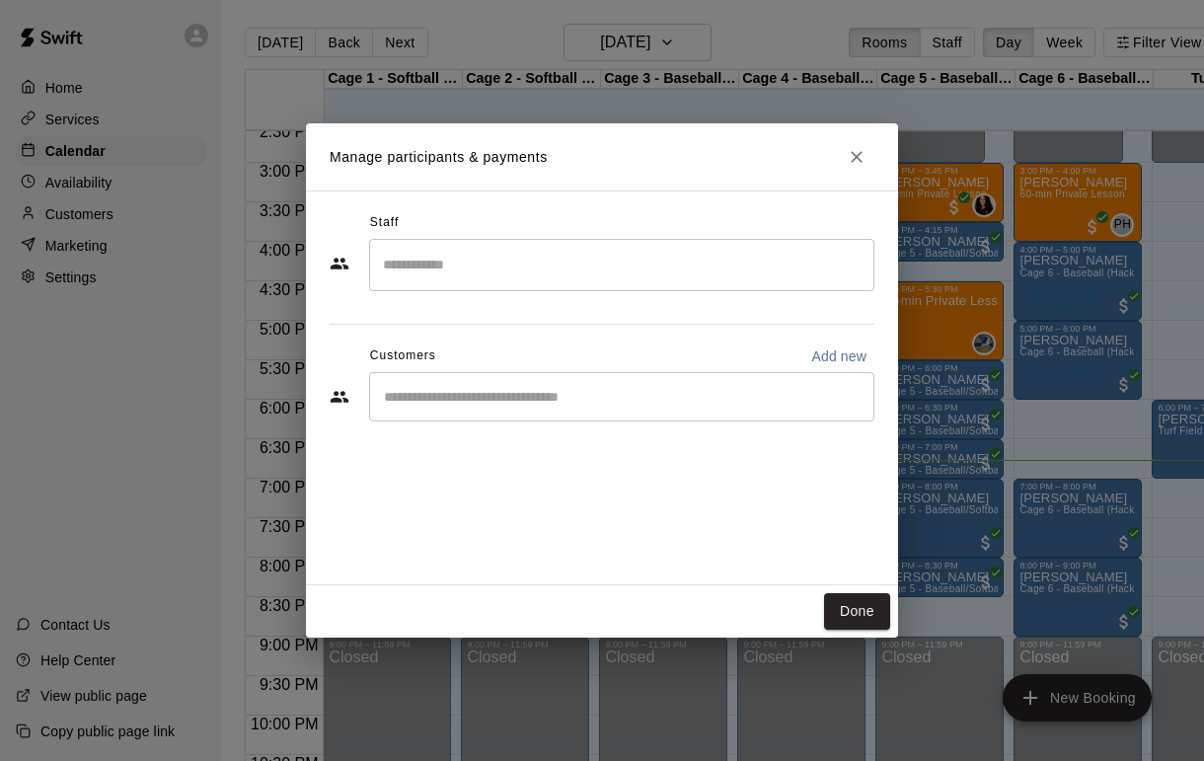
click at [785, 270] on input "Search staff" at bounding box center [622, 265] width 488 height 35
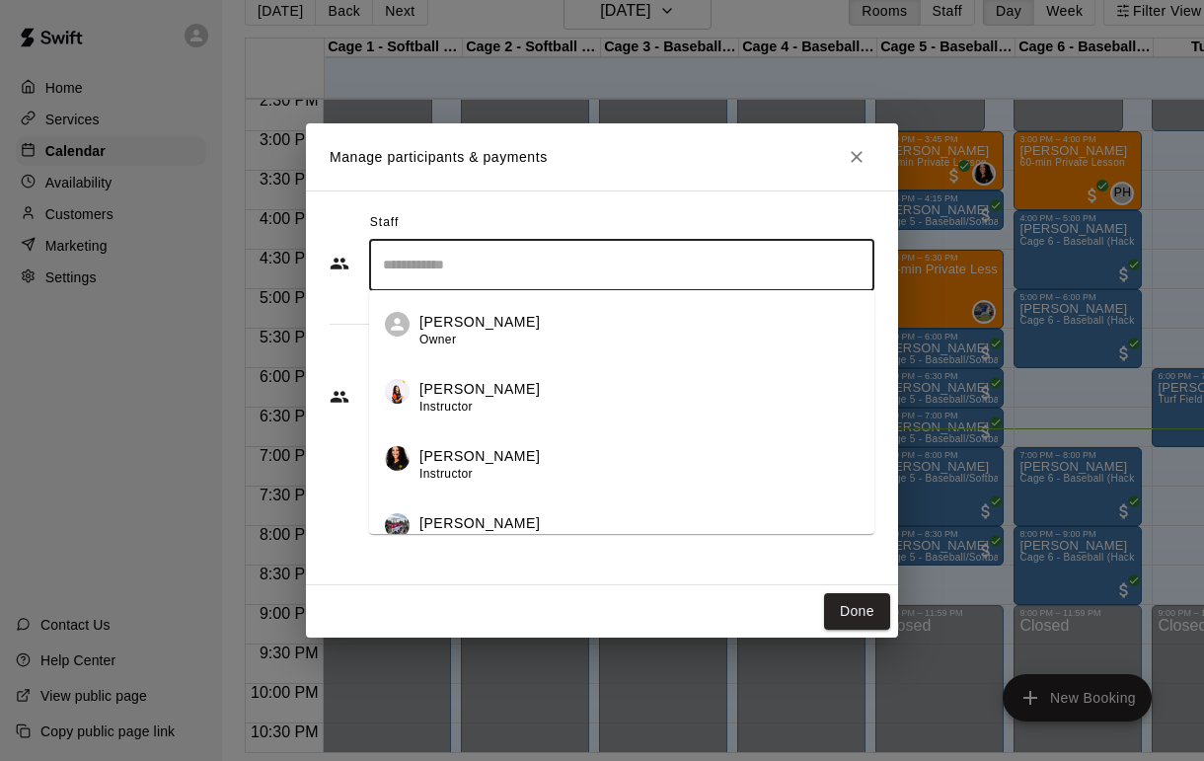
scroll to position [353, 0]
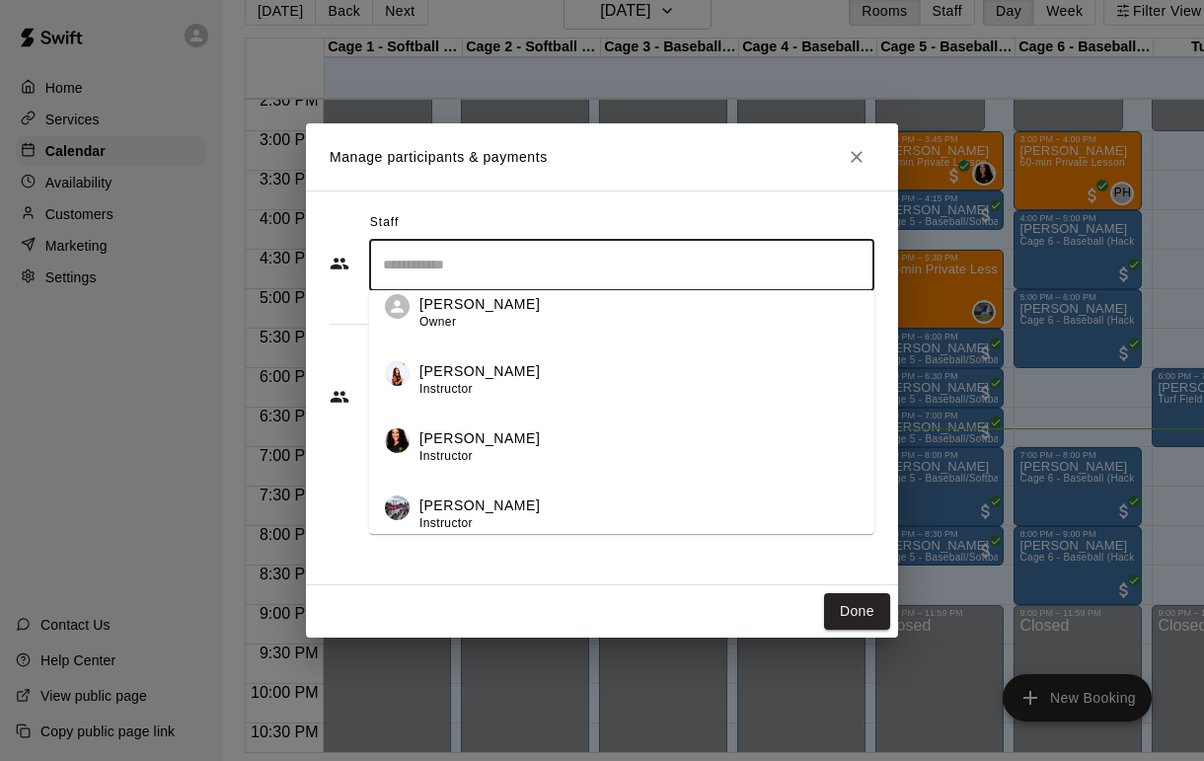
click at [717, 609] on div "Done" at bounding box center [602, 611] width 592 height 52
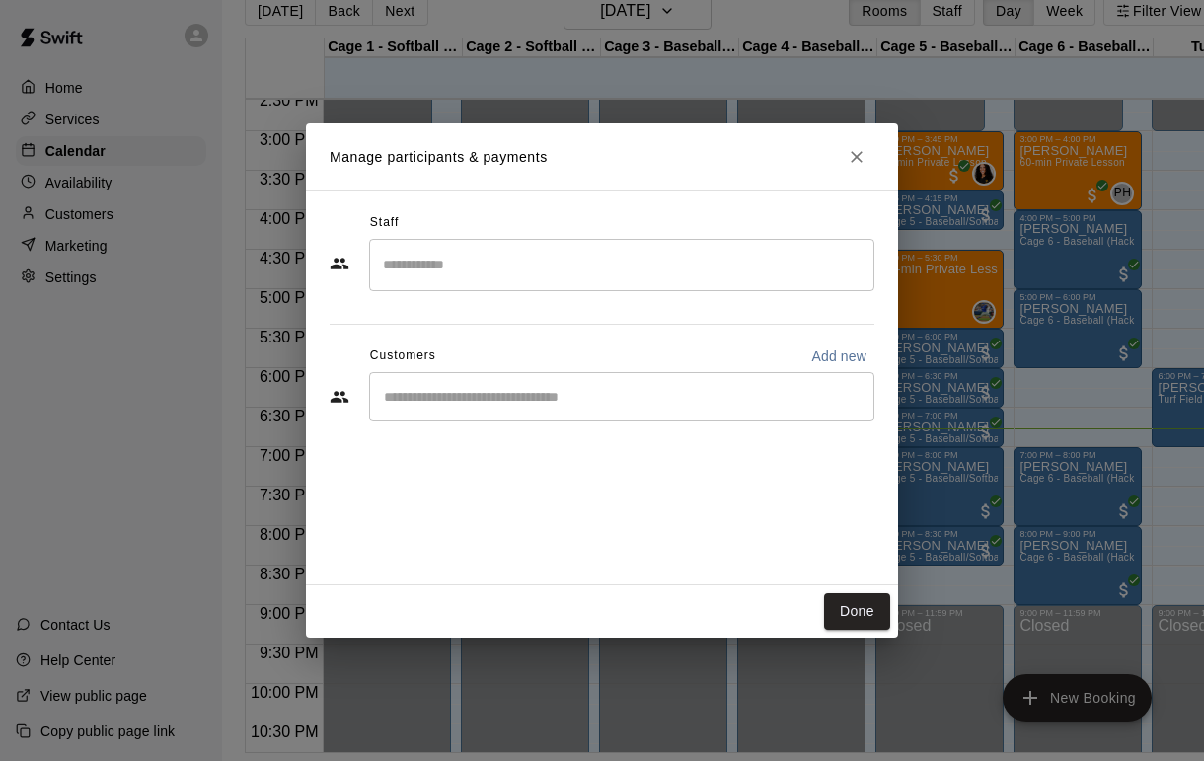
click at [716, 407] on input "Start typing to search customers..." at bounding box center [622, 397] width 488 height 20
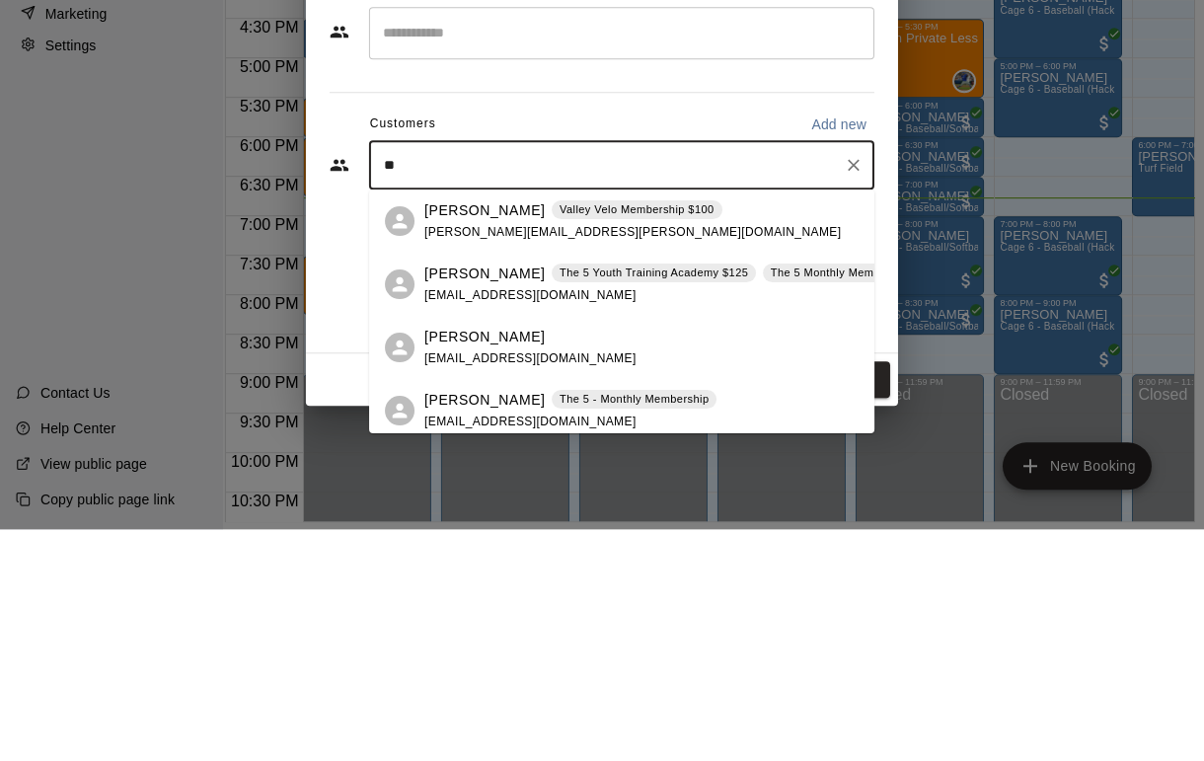
type input "***"
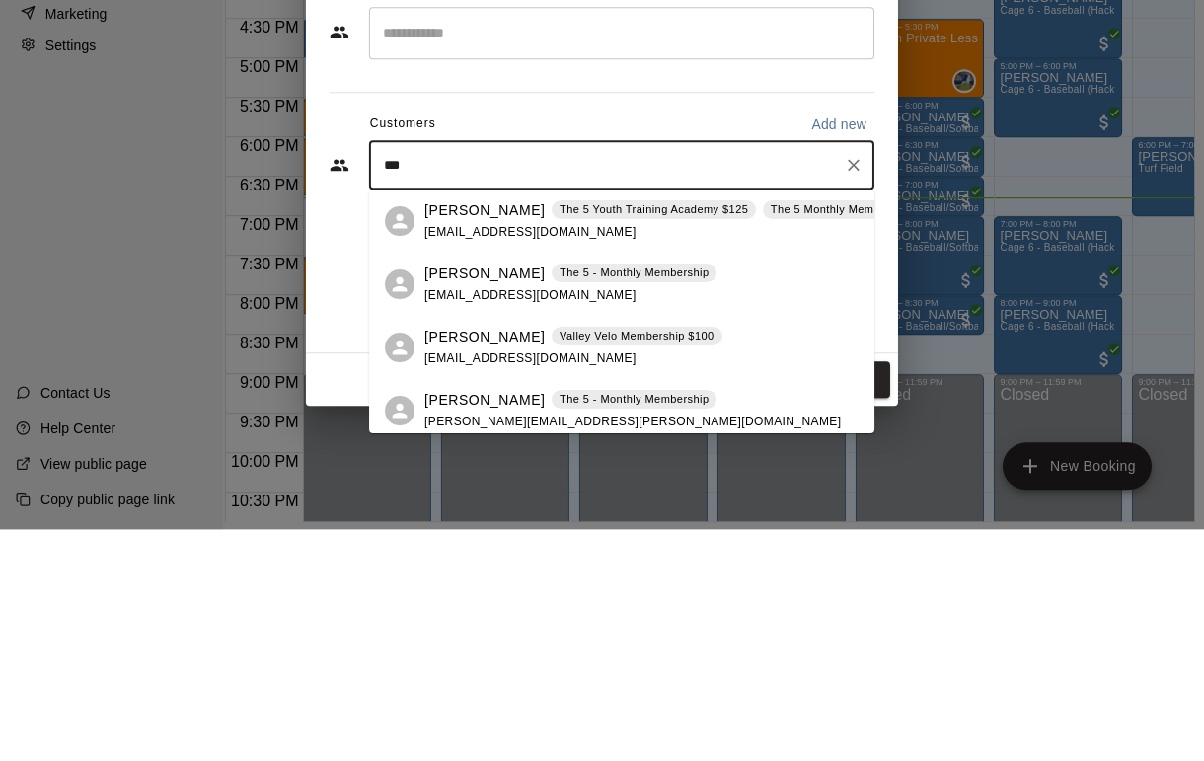
click at [777, 495] on div "[PERSON_NAME] The 5 - Monthly Membership [EMAIL_ADDRESS][DOMAIN_NAME]" at bounding box center [641, 516] width 434 height 42
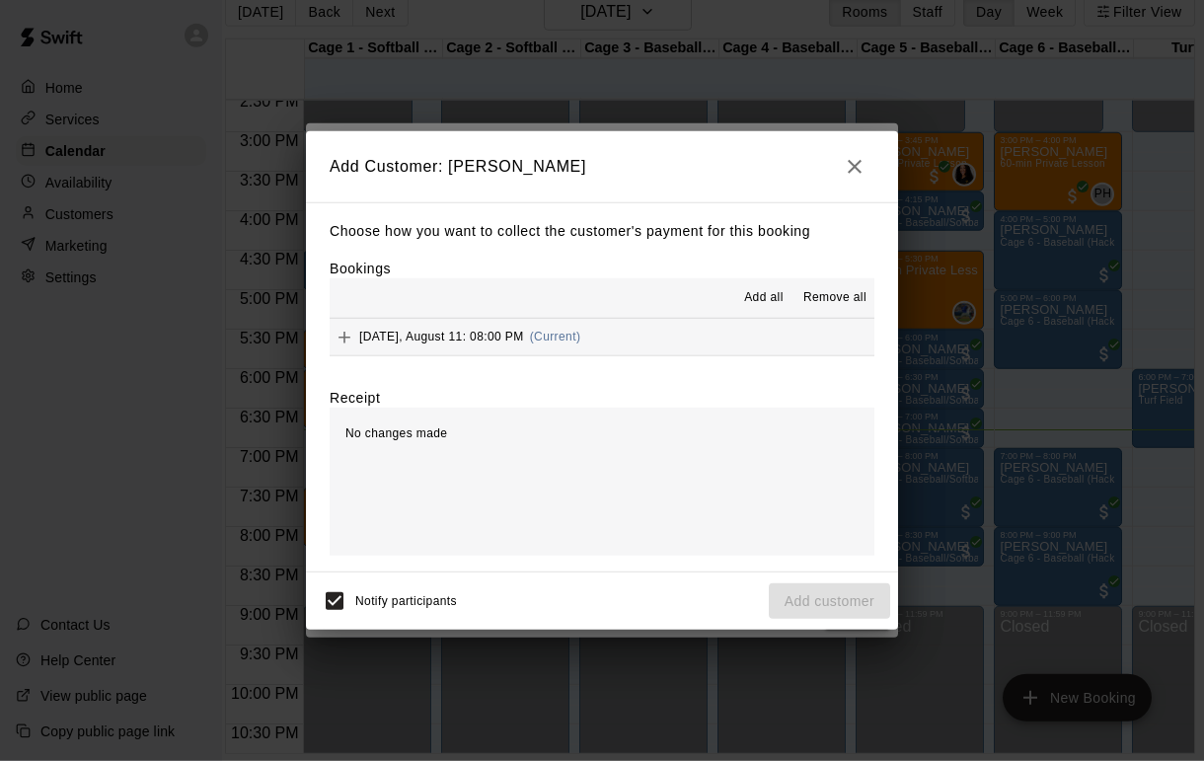
click at [770, 308] on span "Add all" at bounding box center [763, 298] width 39 height 20
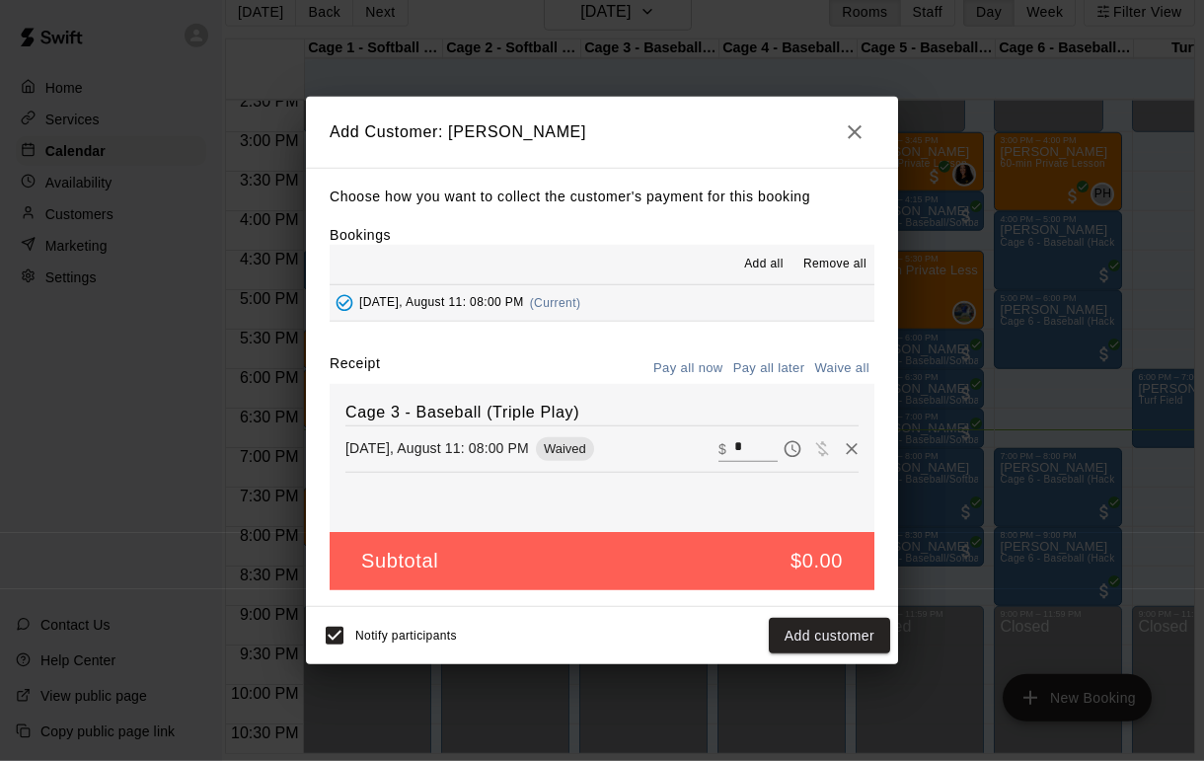
click at [836, 654] on button "Add customer" at bounding box center [829, 636] width 121 height 37
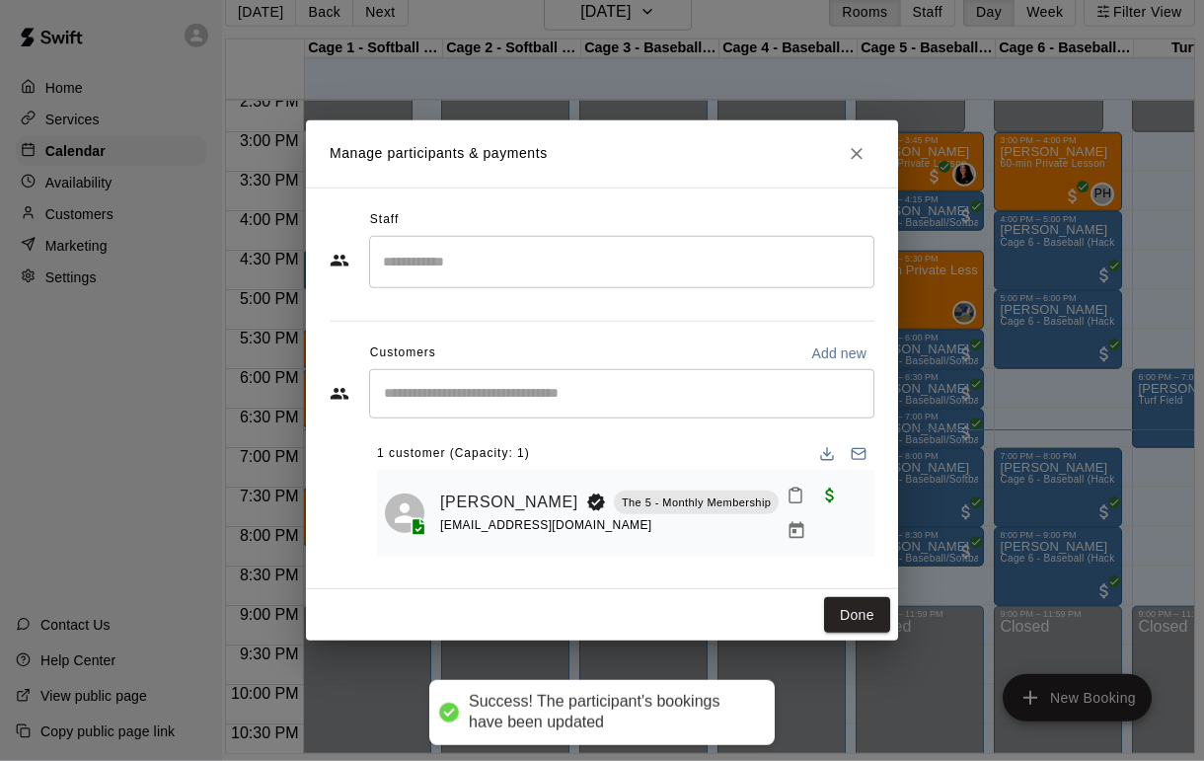
click at [850, 159] on button "Close" at bounding box center [857, 154] width 36 height 36
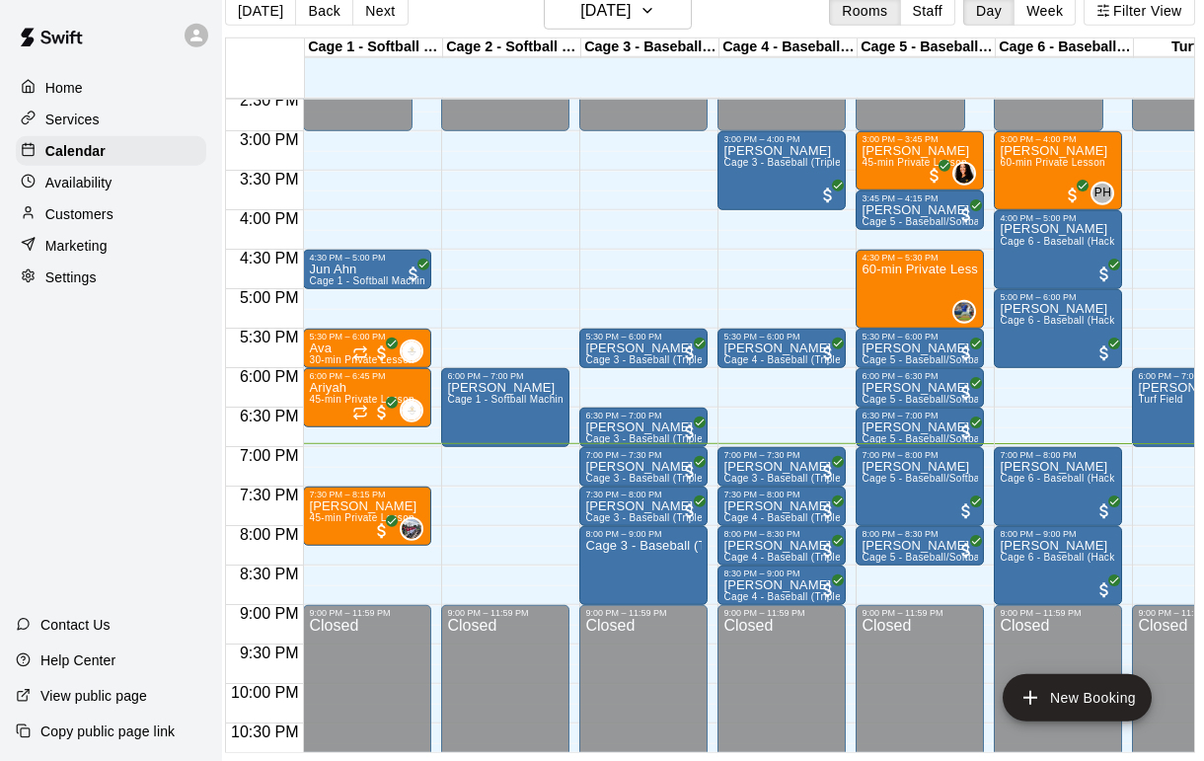
scroll to position [62, 20]
